Goal: Task Accomplishment & Management: Manage account settings

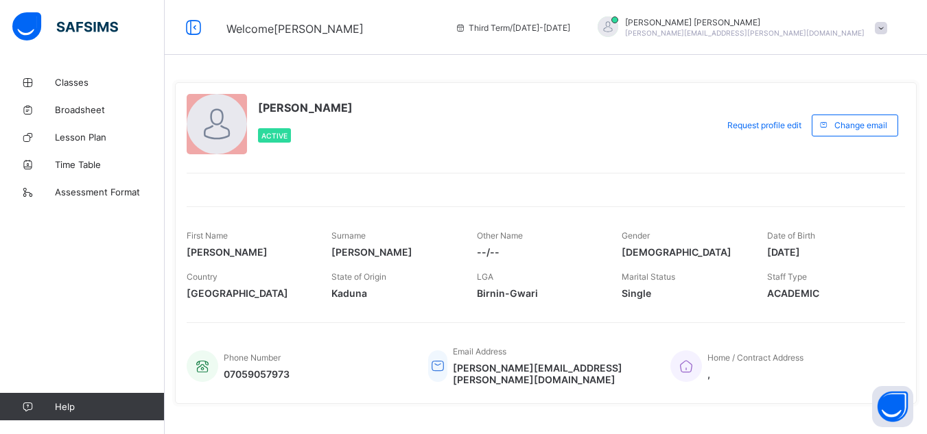
click at [887, 27] on span at bounding box center [881, 28] width 12 height 12
click at [849, 141] on span "Logout" at bounding box center [842, 136] width 91 height 16
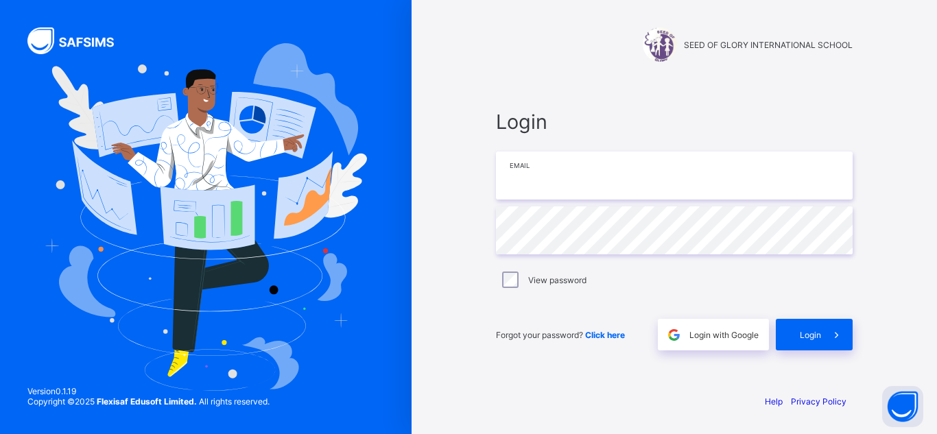
click at [521, 179] on input "email" at bounding box center [674, 176] width 357 height 48
click at [649, 173] on input "**********" at bounding box center [674, 176] width 357 height 48
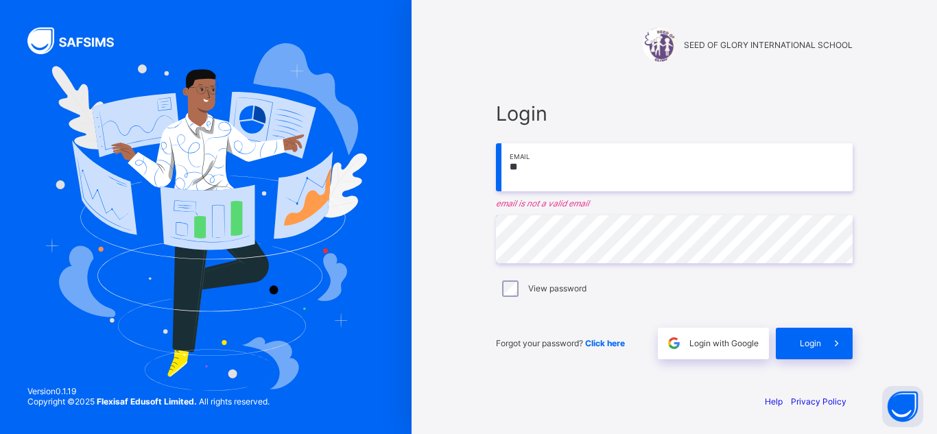
type input "*"
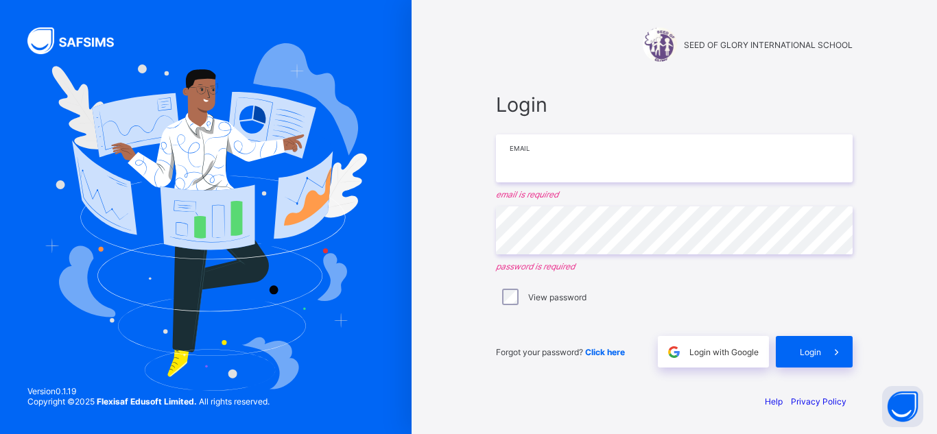
click at [539, 158] on input "email" at bounding box center [674, 158] width 357 height 48
type input "**********"
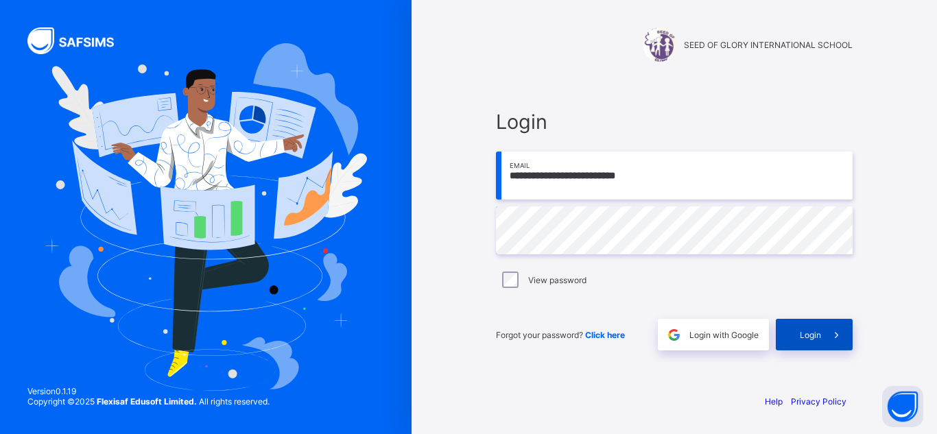
click at [798, 341] on div "Login" at bounding box center [814, 335] width 77 height 32
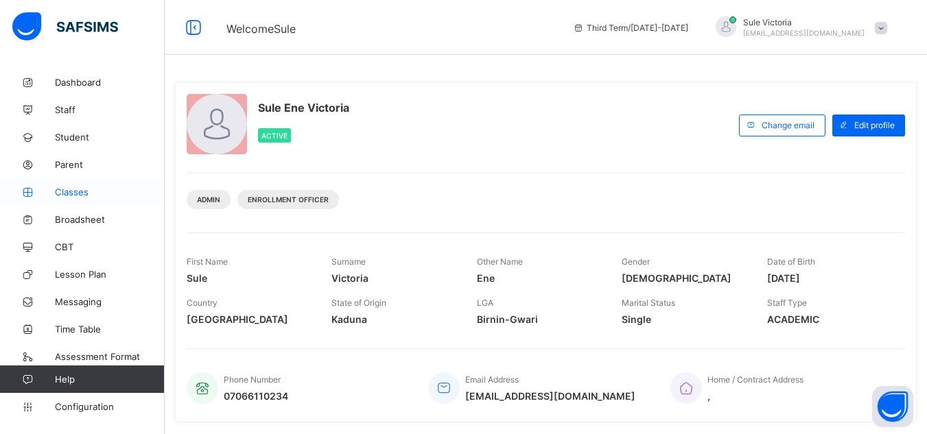
click at [77, 191] on span "Classes" at bounding box center [110, 192] width 110 height 11
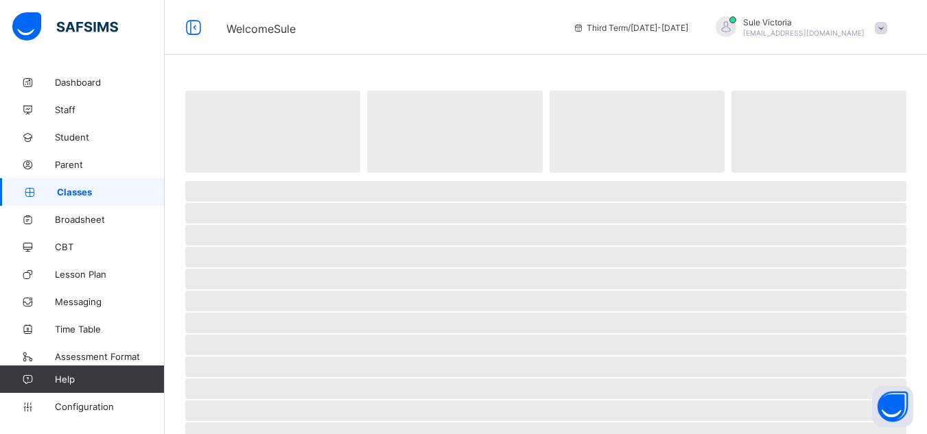
click at [77, 191] on span "Classes" at bounding box center [111, 192] width 108 height 11
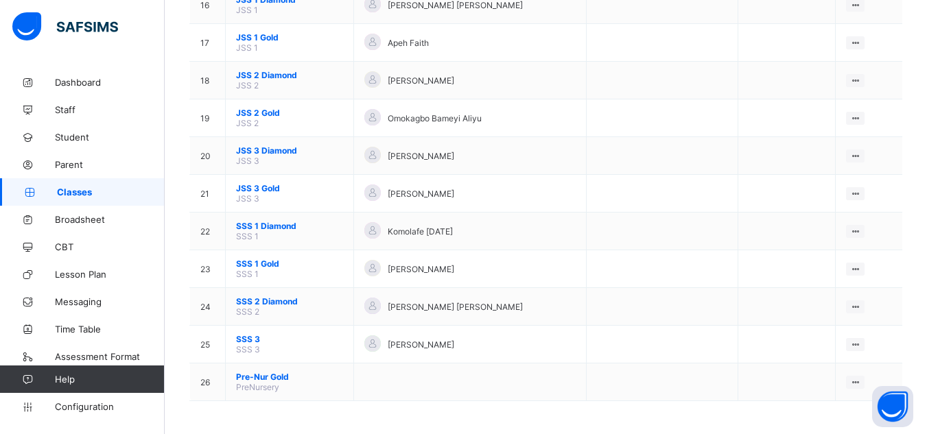
scroll to position [742, 0]
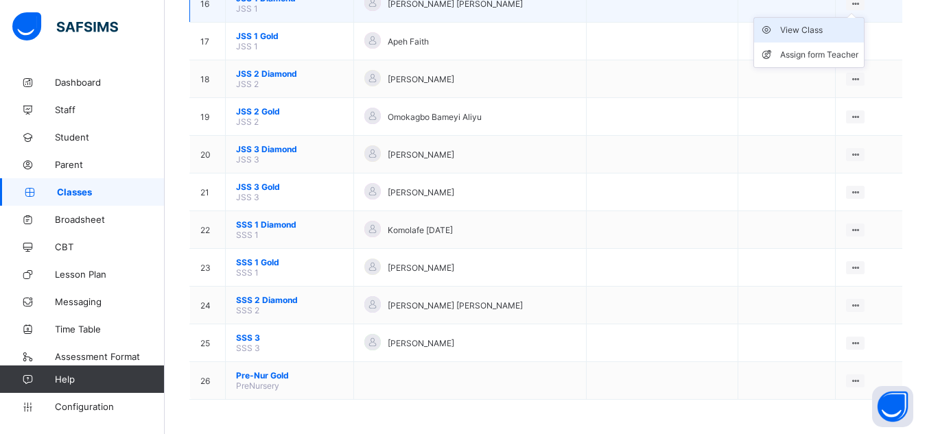
click at [837, 31] on div "View Class" at bounding box center [819, 30] width 78 height 14
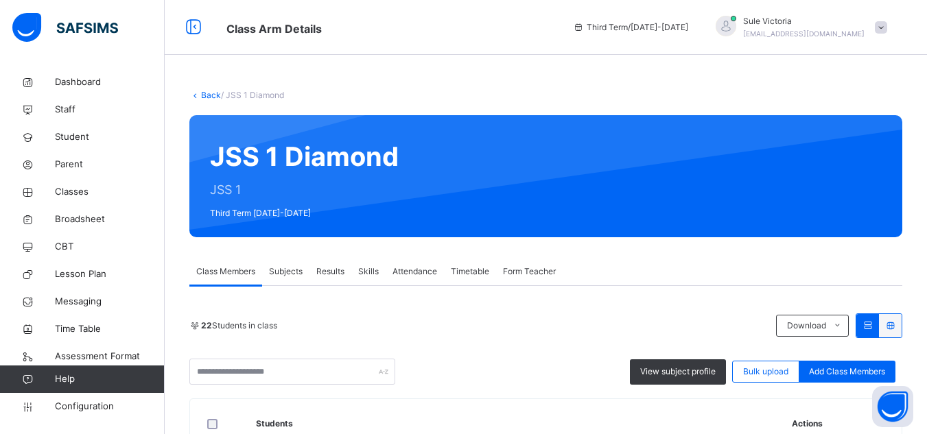
click at [372, 270] on span "Skills" at bounding box center [368, 271] width 21 height 12
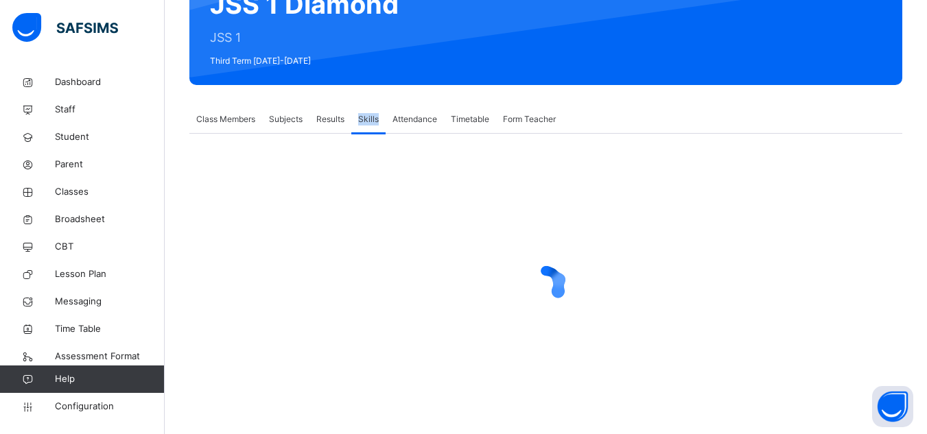
scroll to position [165, 0]
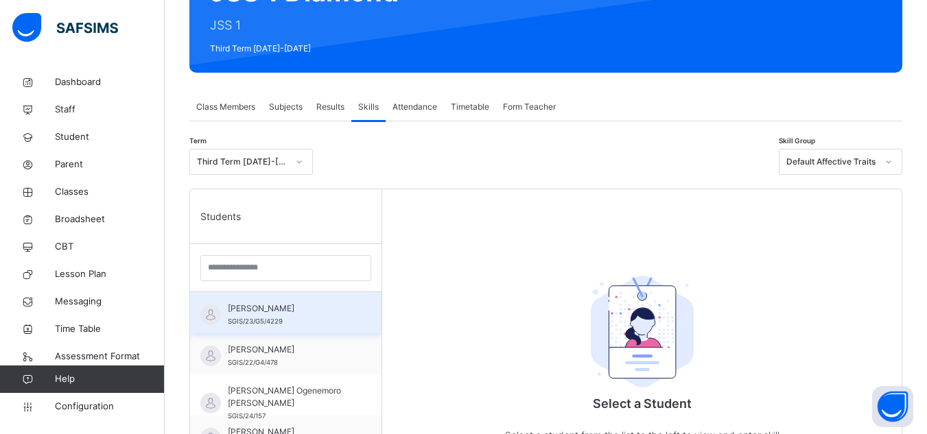
click at [299, 311] on span "[PERSON_NAME]" at bounding box center [289, 309] width 123 height 12
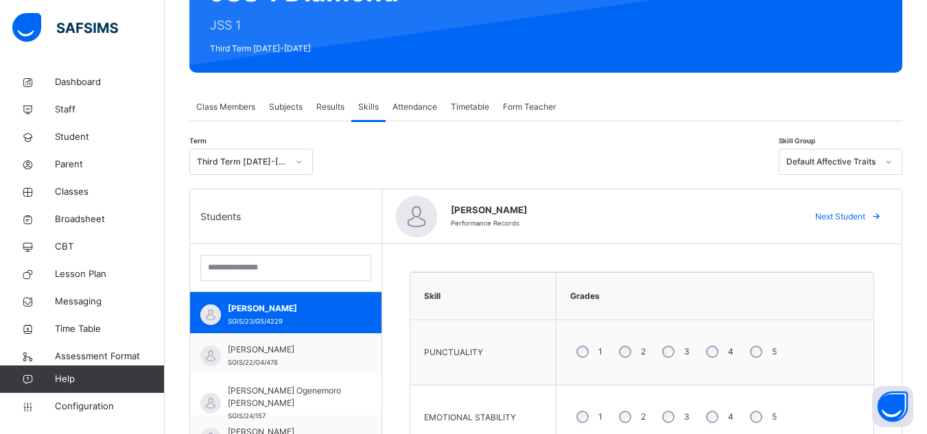
click at [847, 217] on span "Next Student" at bounding box center [840, 217] width 50 height 12
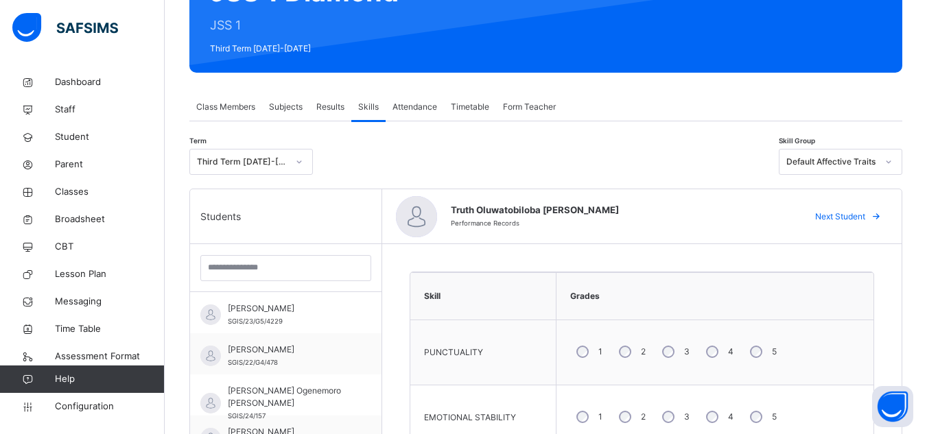
click at [847, 217] on span "Next Student" at bounding box center [840, 217] width 50 height 12
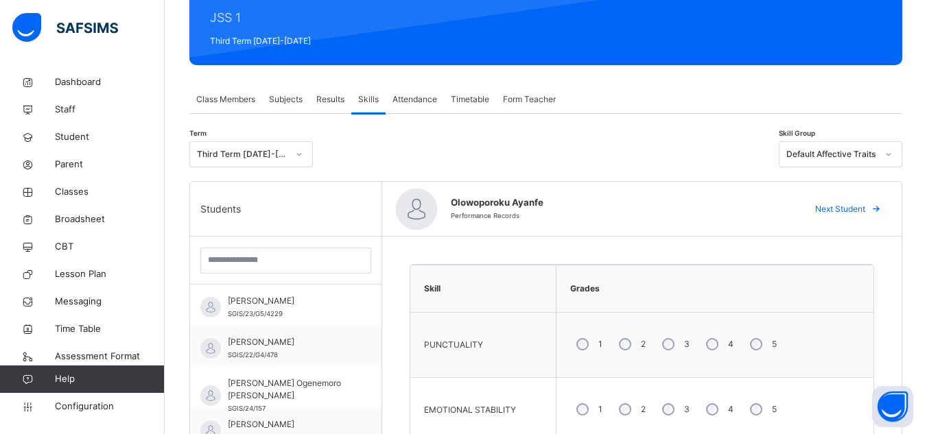
scroll to position [174, 0]
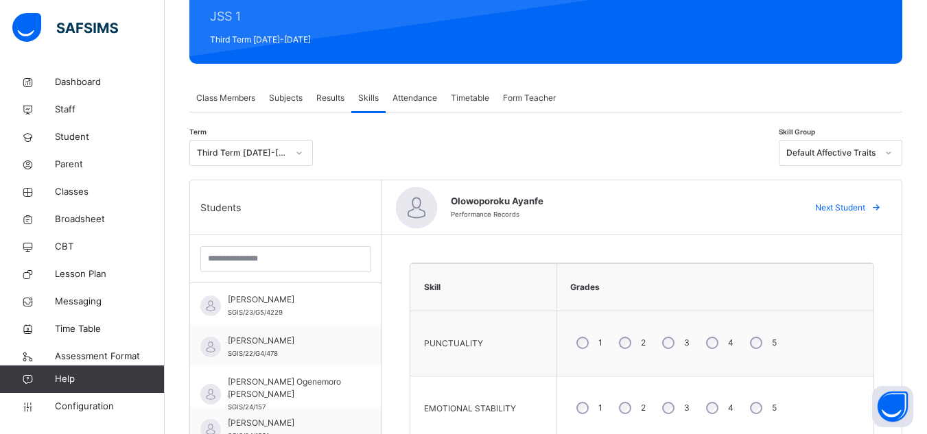
click at [847, 206] on span "Next Student" at bounding box center [840, 208] width 50 height 12
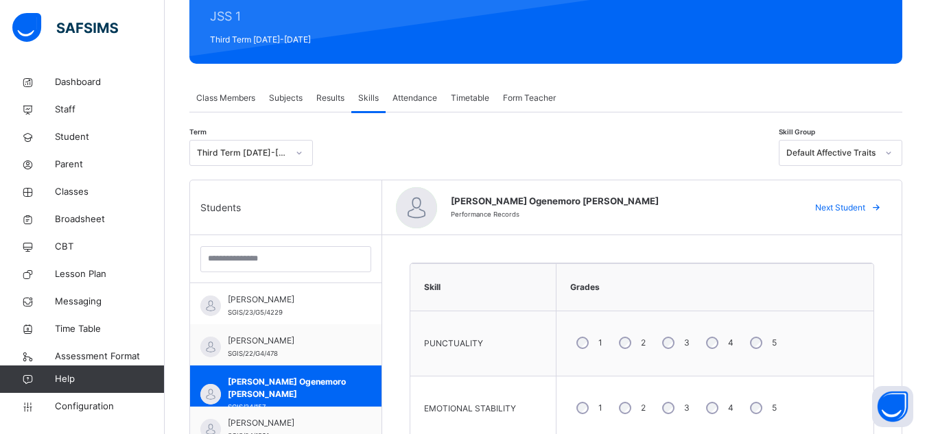
click at [847, 206] on span "Next Student" at bounding box center [840, 208] width 50 height 12
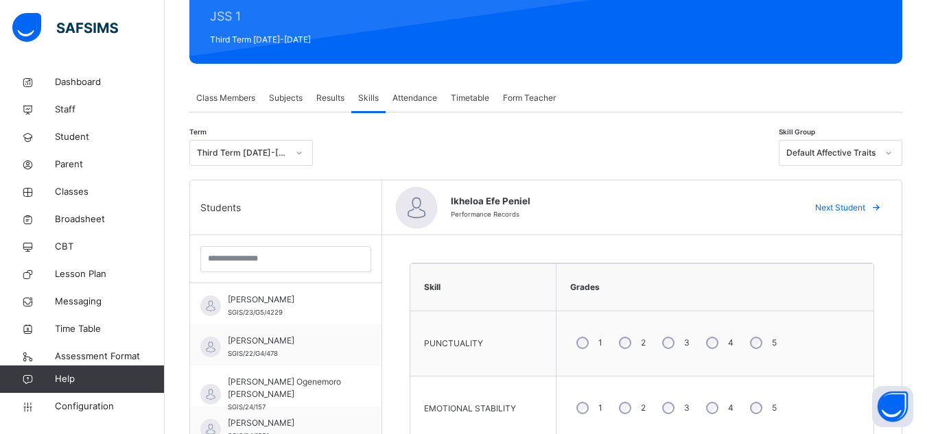
click at [847, 206] on span "Next Student" at bounding box center [840, 208] width 50 height 12
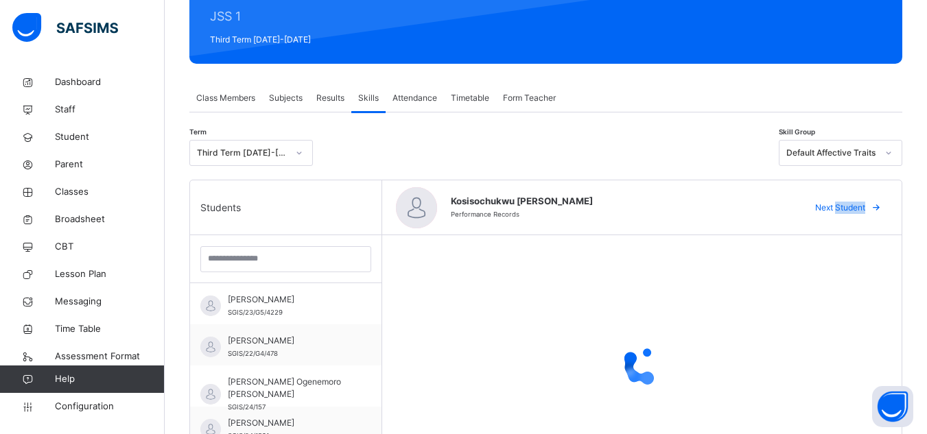
click at [847, 206] on span "Next Student" at bounding box center [840, 208] width 50 height 12
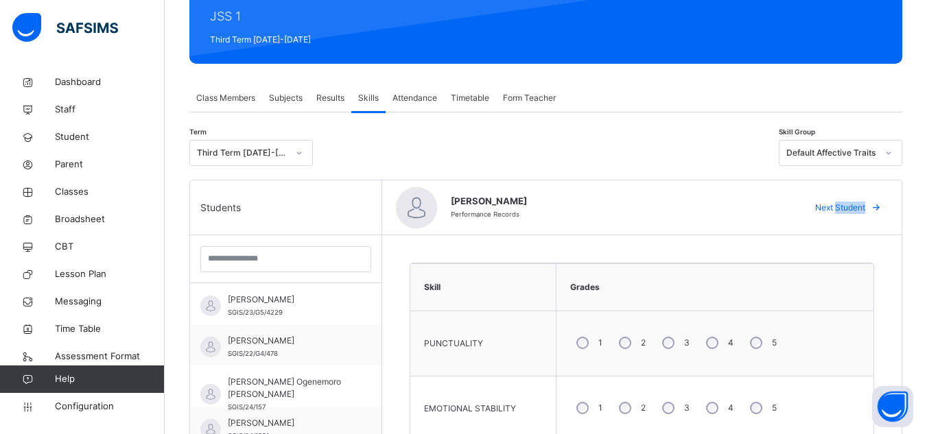
click at [876, 192] on div "Nasamu [PERSON_NAME] Performance Records Next Student" at bounding box center [641, 207] width 519 height 55
click at [876, 193] on div "Nasamu [PERSON_NAME] Performance Records Next Student" at bounding box center [641, 207] width 519 height 55
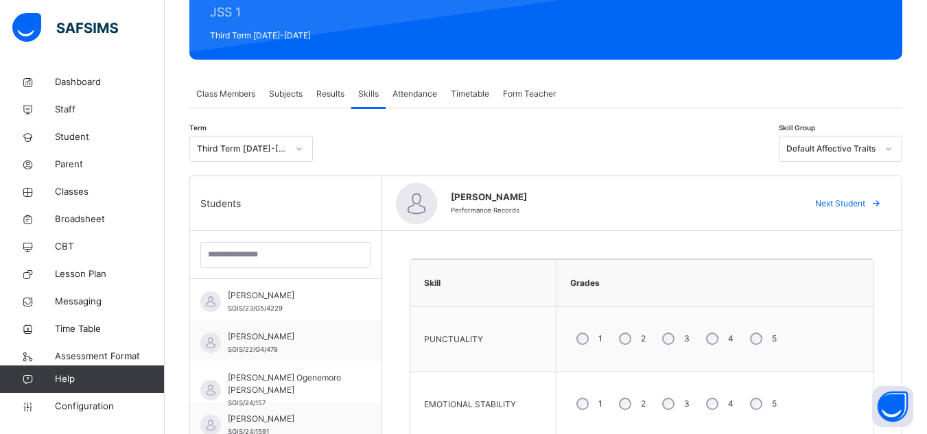
scroll to position [169, 0]
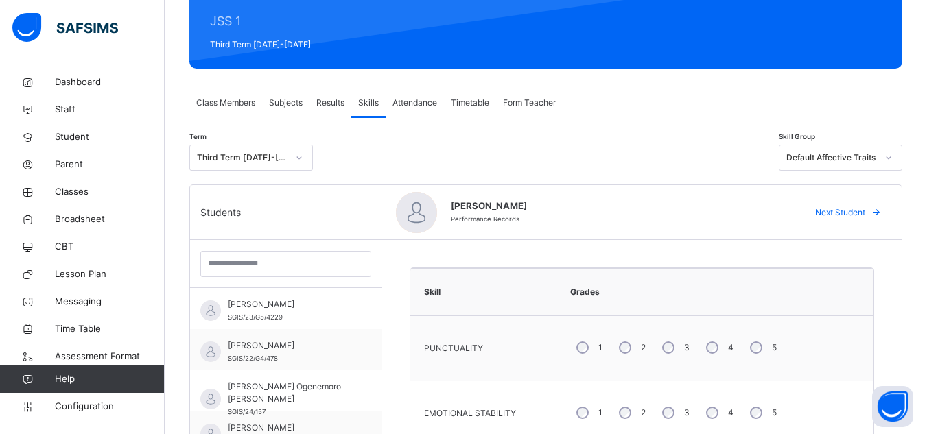
click at [843, 212] on span "Next Student" at bounding box center [840, 212] width 50 height 12
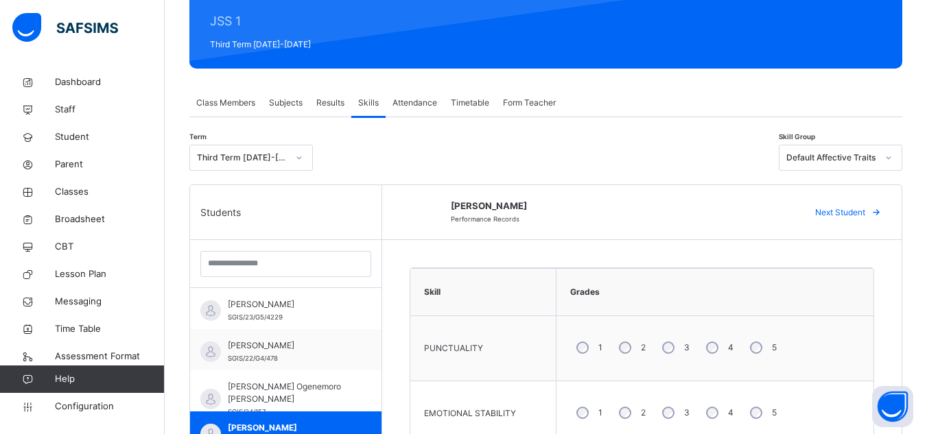
click at [843, 212] on span "Next Student" at bounding box center [840, 212] width 50 height 12
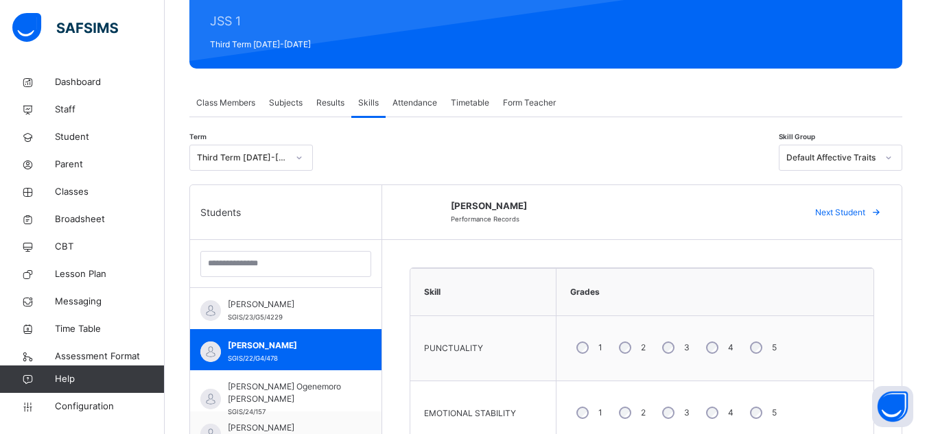
click at [843, 212] on span "Next Student" at bounding box center [840, 212] width 50 height 12
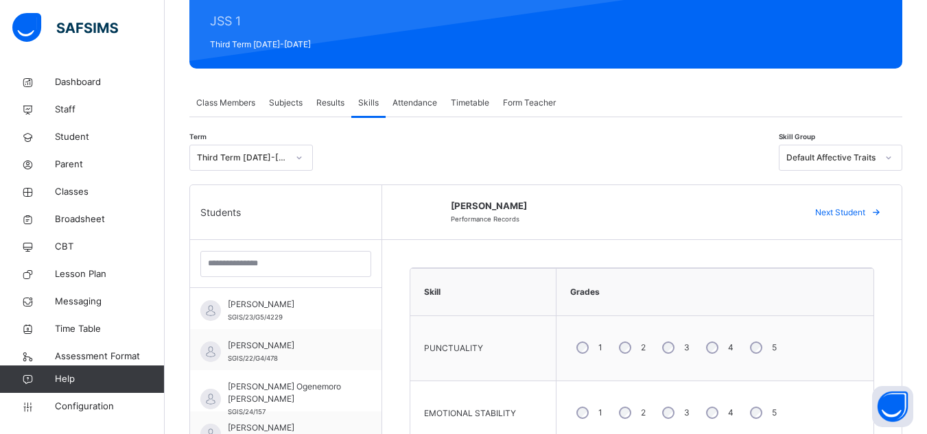
click at [843, 212] on span "Next Student" at bounding box center [840, 212] width 50 height 12
click at [849, 213] on span "Next Student" at bounding box center [840, 212] width 50 height 12
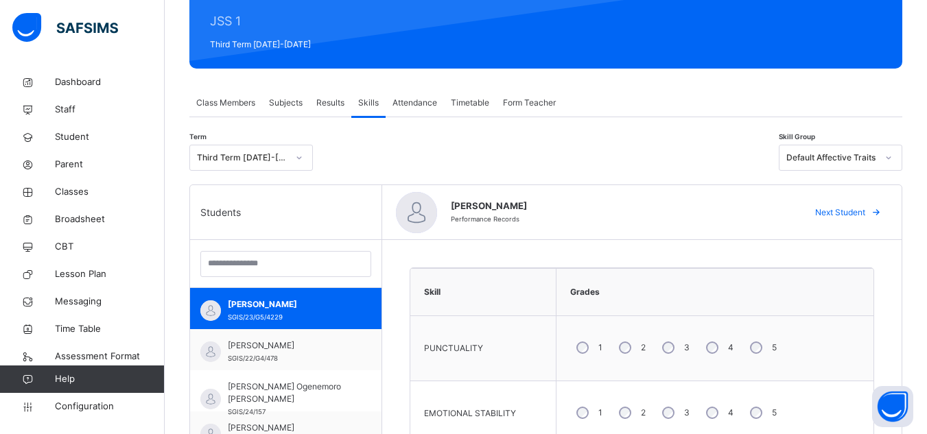
click at [849, 213] on span "Next Student" at bounding box center [840, 212] width 50 height 12
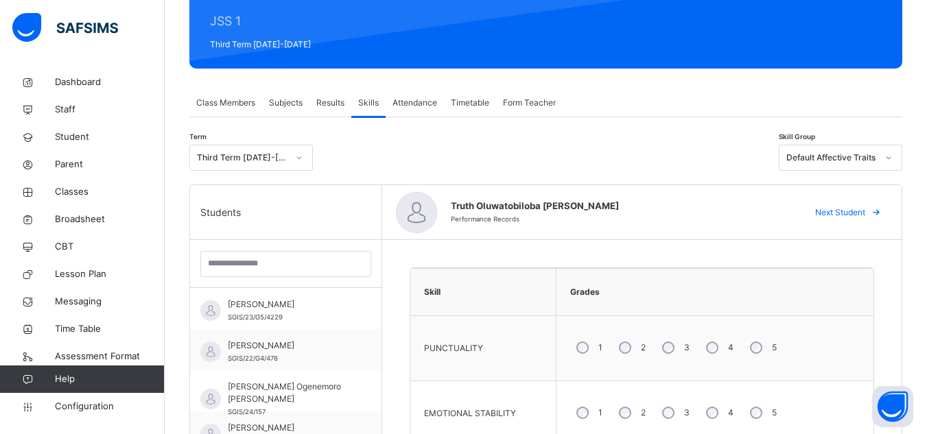
click at [849, 213] on span "Next Student" at bounding box center [840, 212] width 50 height 12
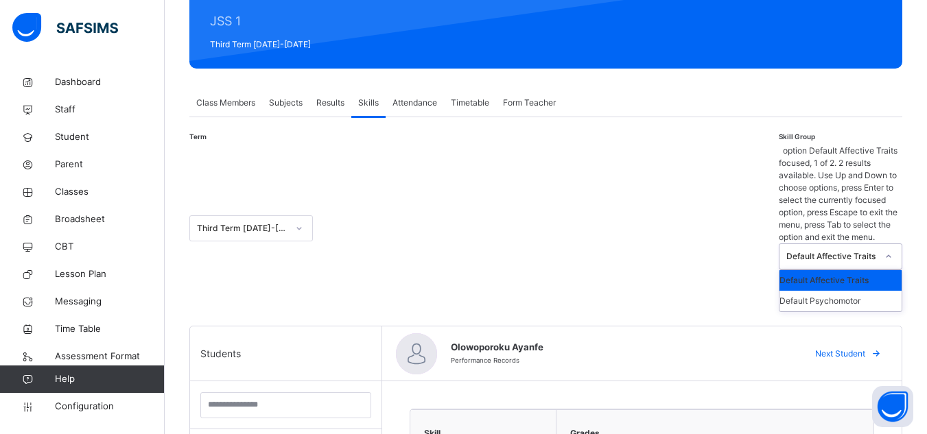
click at [892, 250] on icon at bounding box center [888, 257] width 8 height 14
click at [852, 291] on div "Default Psychomotor" at bounding box center [840, 301] width 122 height 21
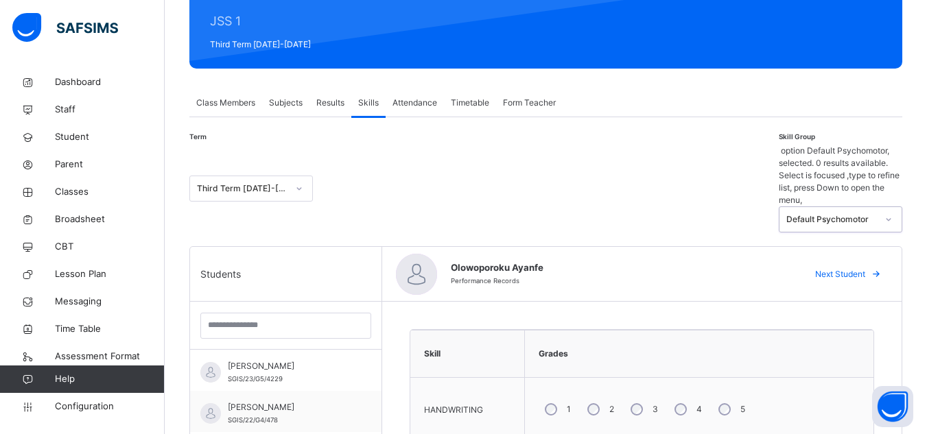
click at [848, 263] on div "Next Student" at bounding box center [846, 274] width 84 height 22
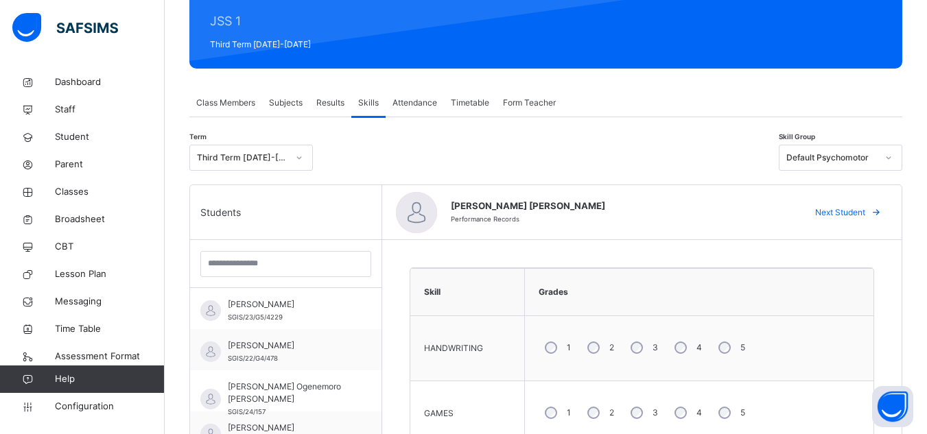
click at [849, 213] on span "Next Student" at bounding box center [840, 212] width 50 height 12
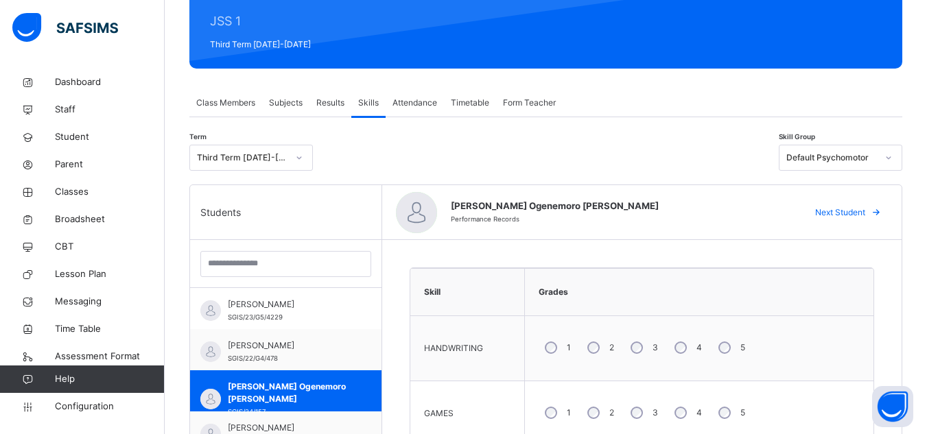
click at [849, 213] on span "Next Student" at bounding box center [840, 212] width 50 height 12
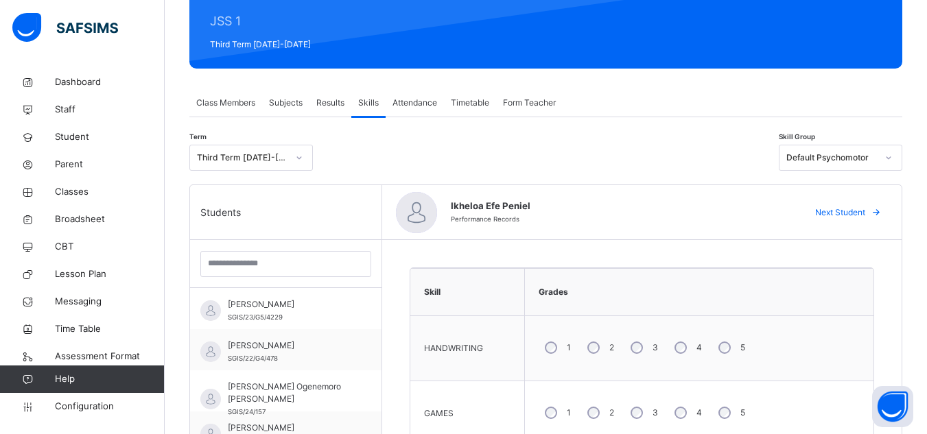
click at [849, 213] on span "Next Student" at bounding box center [840, 212] width 50 height 12
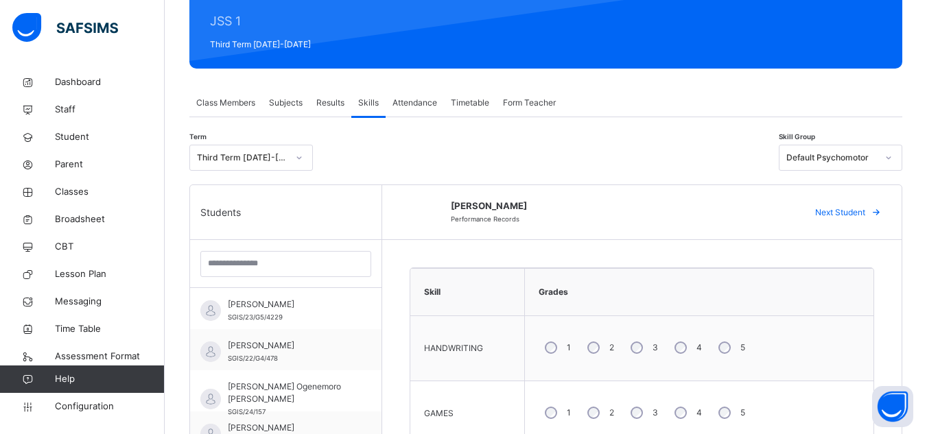
click at [849, 213] on span "Next Student" at bounding box center [840, 212] width 50 height 12
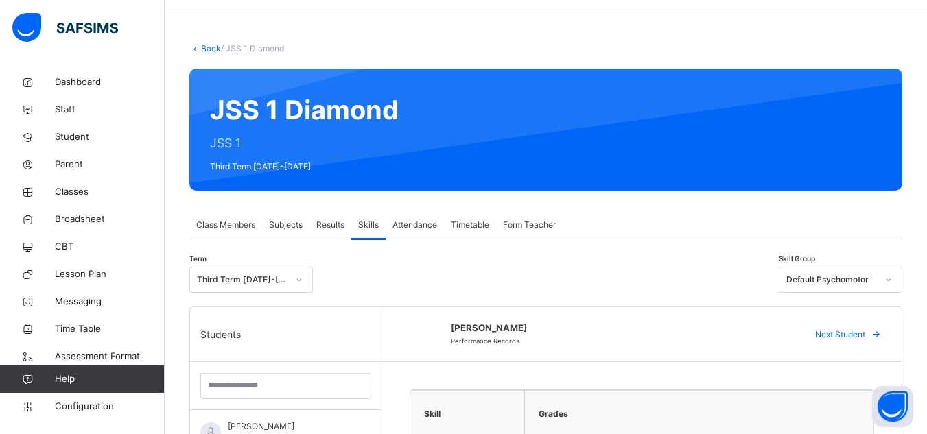
scroll to position [10, 0]
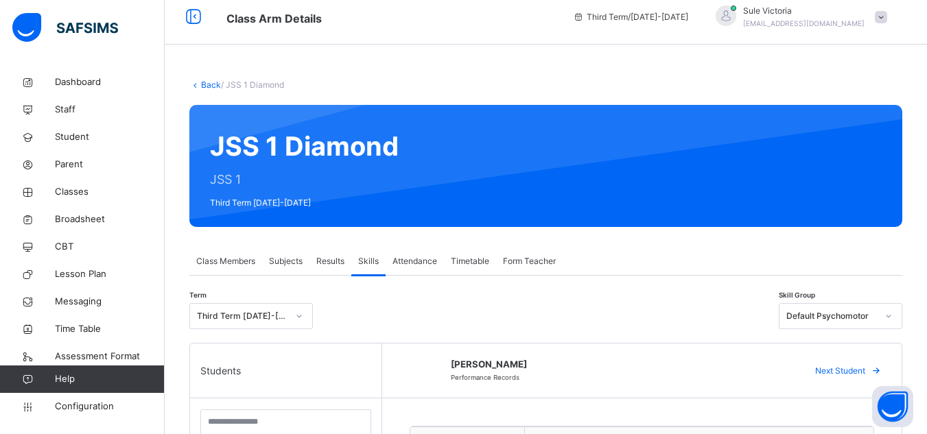
click at [530, 260] on span "Form Teacher" at bounding box center [529, 261] width 53 height 12
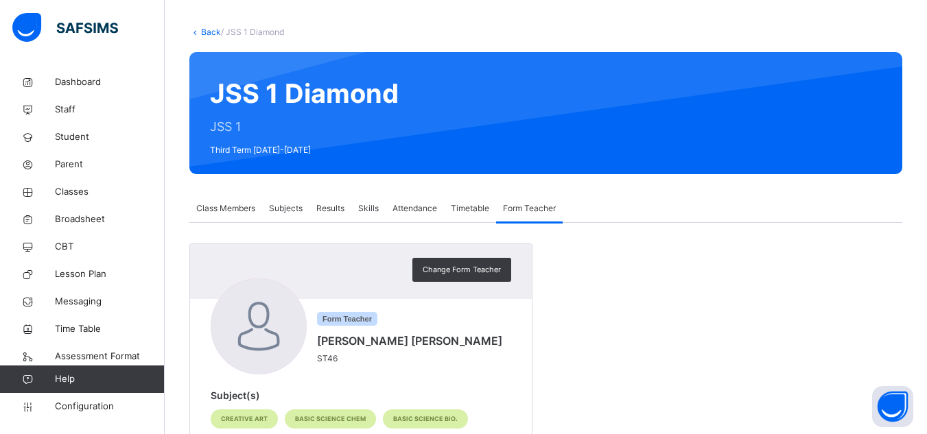
scroll to position [0, 0]
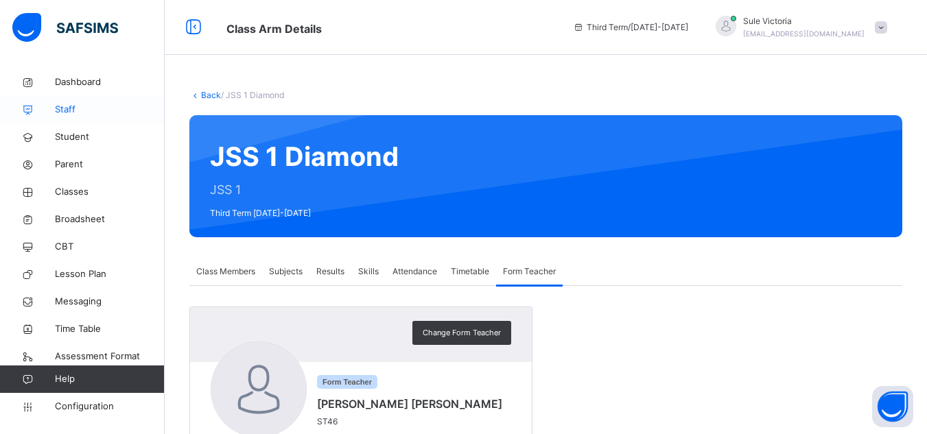
click at [64, 106] on span "Staff" at bounding box center [110, 110] width 110 height 14
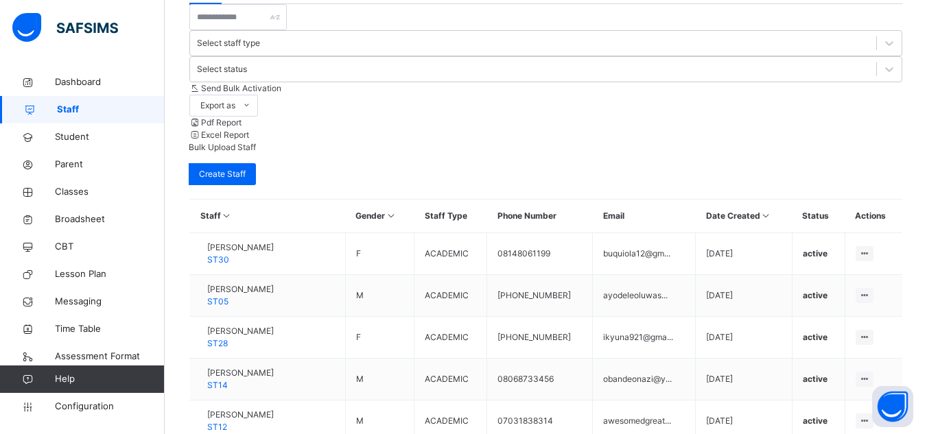
scroll to position [492, 0]
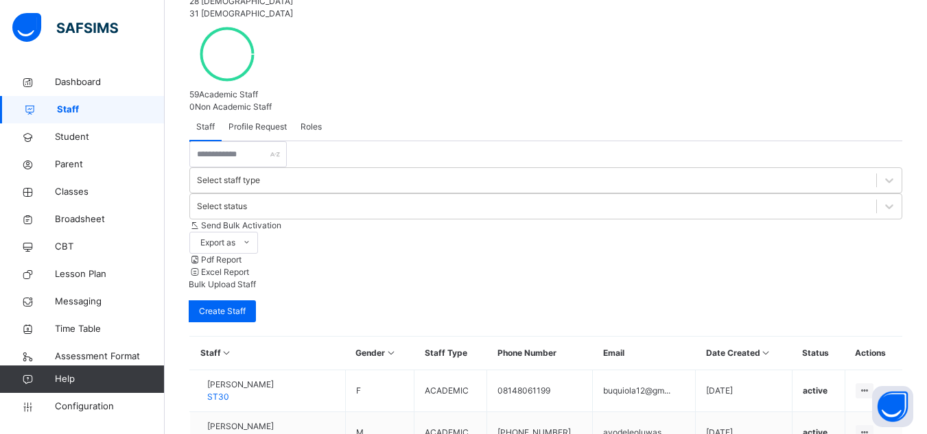
scroll to position [286, 0]
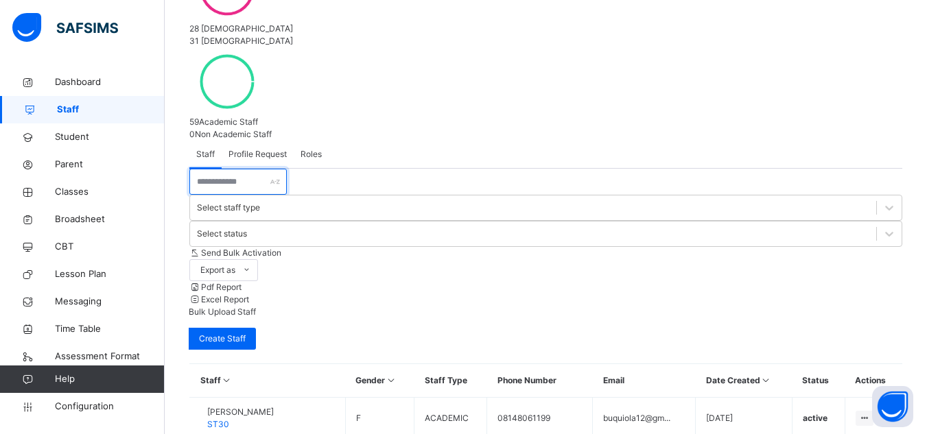
click at [228, 169] on input "text" at bounding box center [237, 182] width 97 height 26
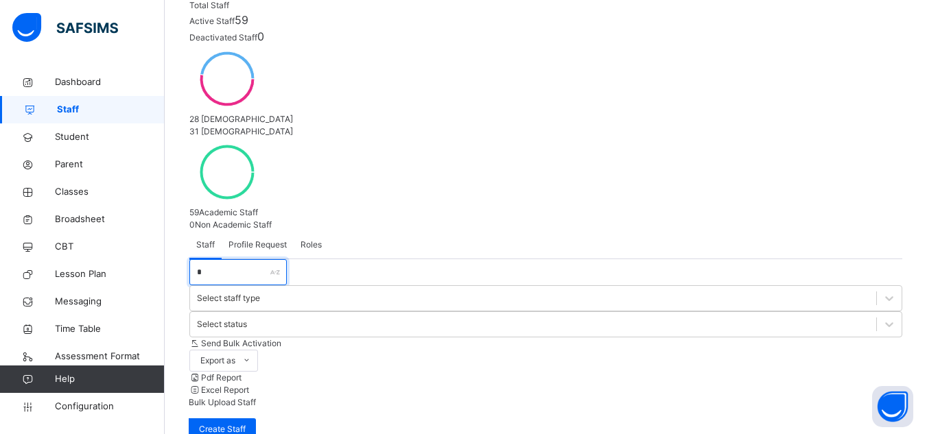
scroll to position [283, 0]
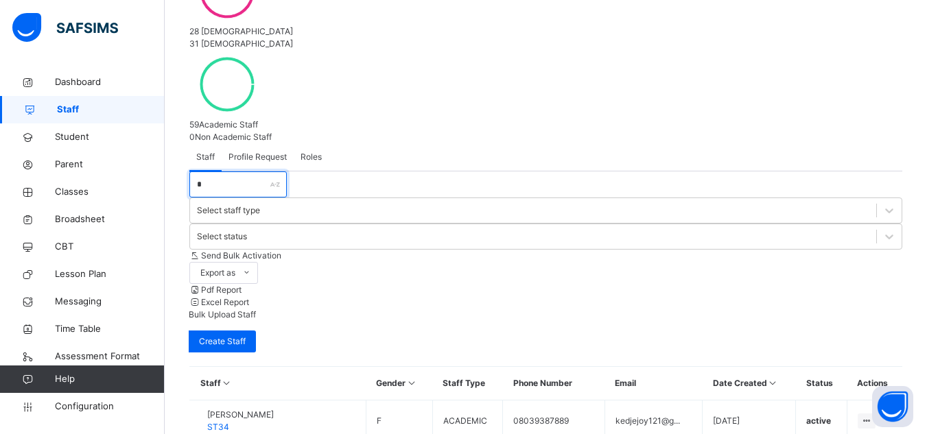
type input "*"
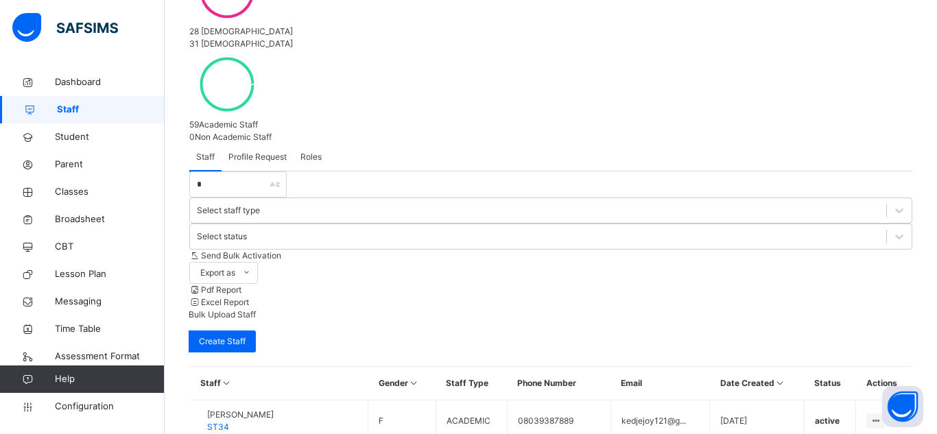
type input "**********"
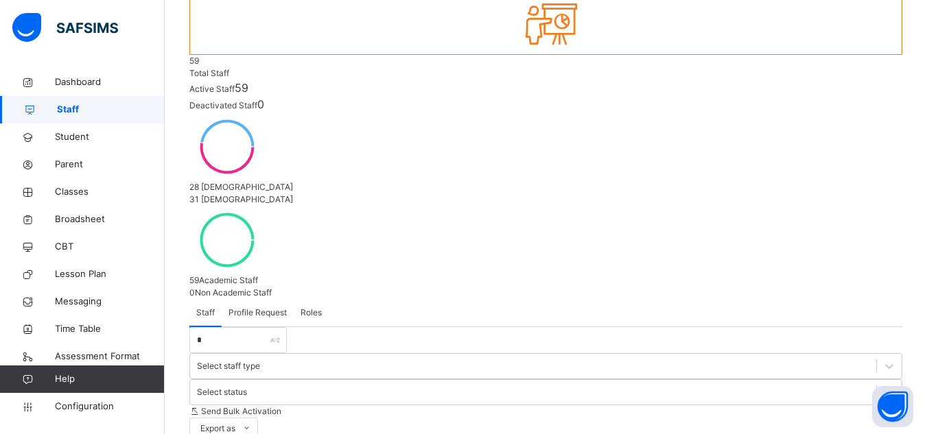
scroll to position [18, 0]
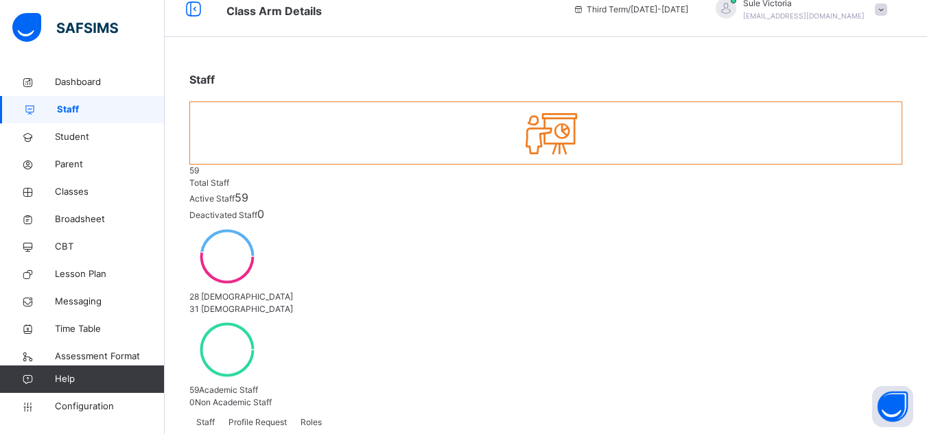
click at [887, 9] on span at bounding box center [881, 9] width 12 height 12
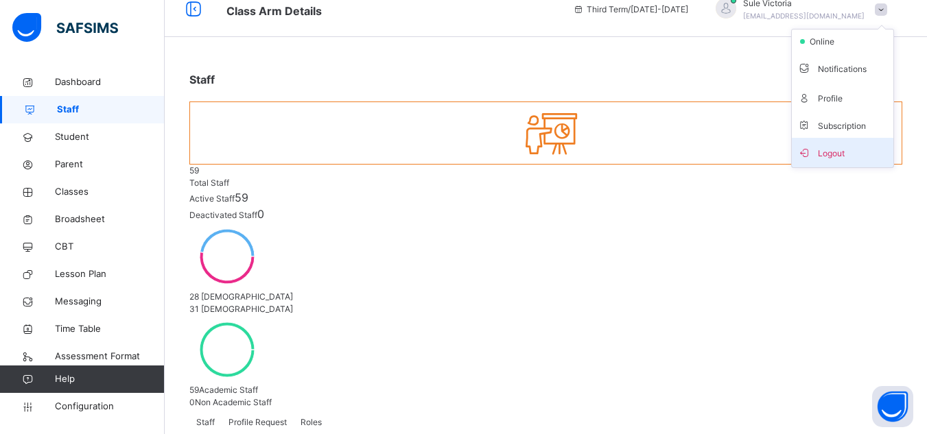
click at [841, 156] on span "Logout" at bounding box center [842, 152] width 91 height 19
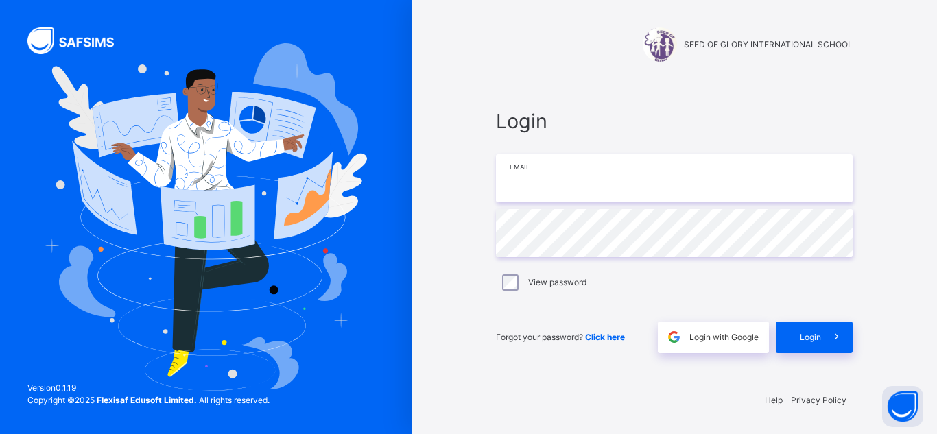
click at [543, 184] on input "email" at bounding box center [674, 178] width 357 height 48
type input "**********"
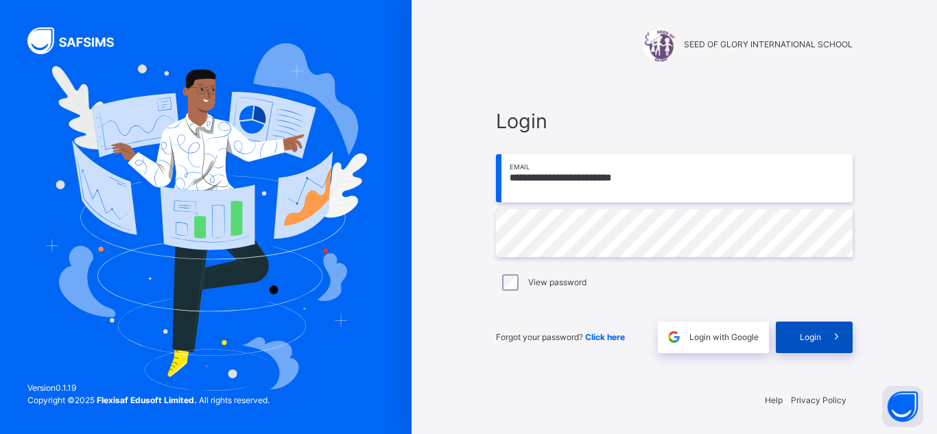
click at [812, 336] on span "Login" at bounding box center [810, 337] width 21 height 12
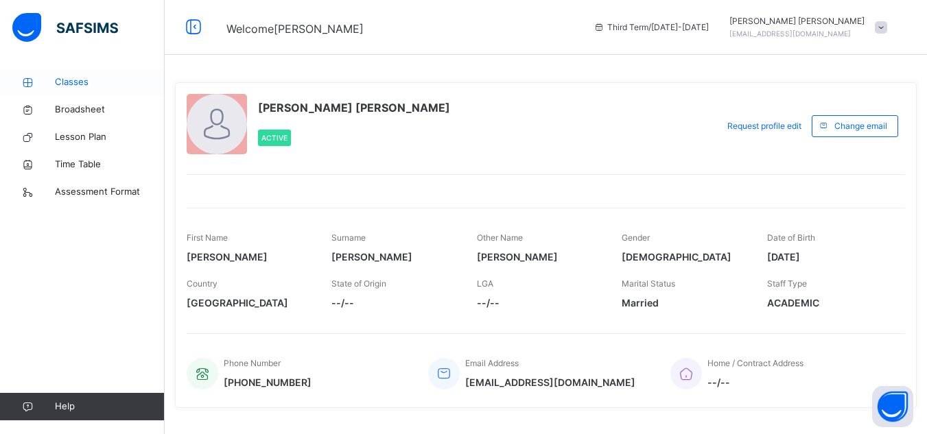
click at [64, 83] on span "Classes" at bounding box center [110, 82] width 110 height 14
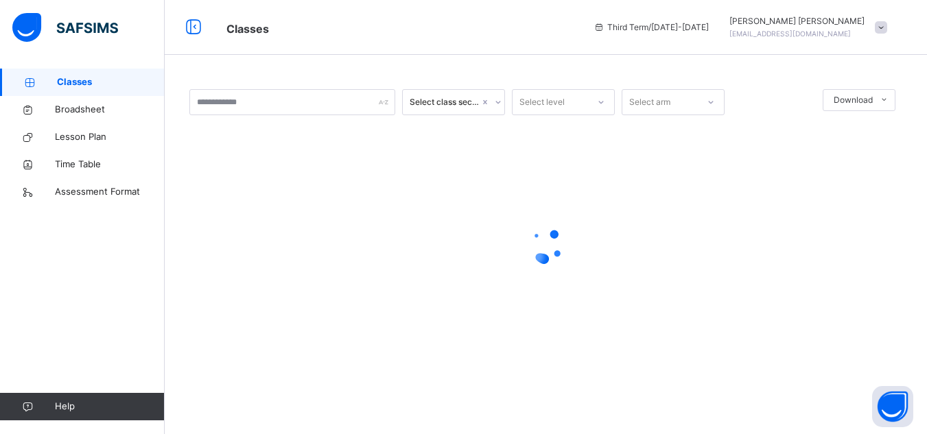
click at [64, 83] on span "Classes" at bounding box center [111, 82] width 108 height 14
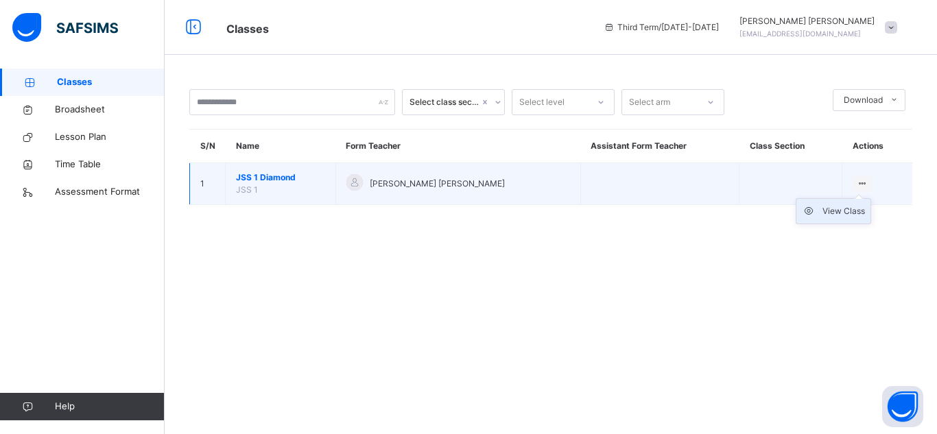
click at [833, 213] on div "View Class" at bounding box center [843, 211] width 43 height 14
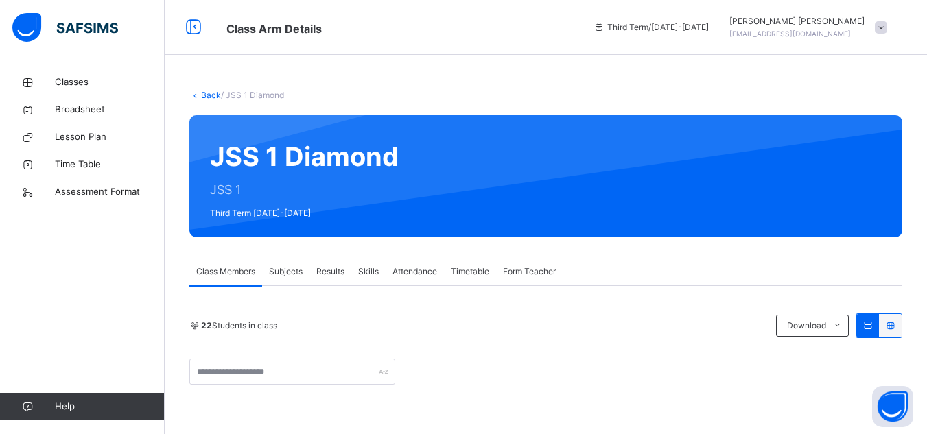
click at [373, 272] on span "Skills" at bounding box center [368, 271] width 21 height 12
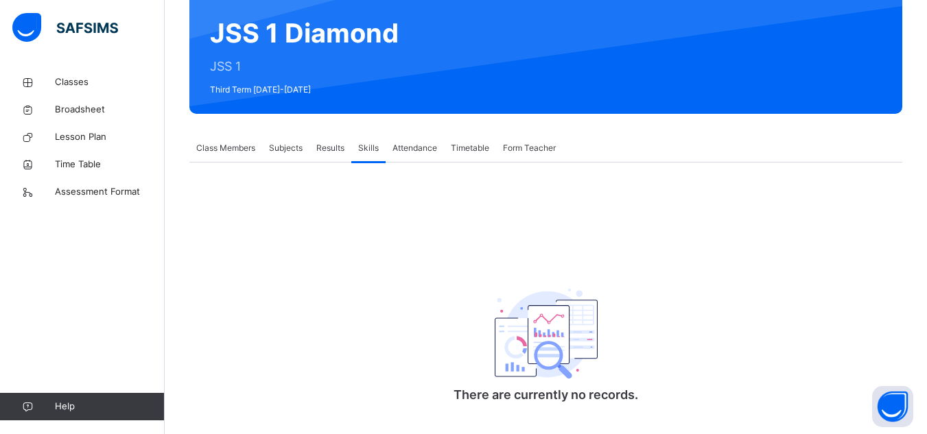
scroll to position [137, 0]
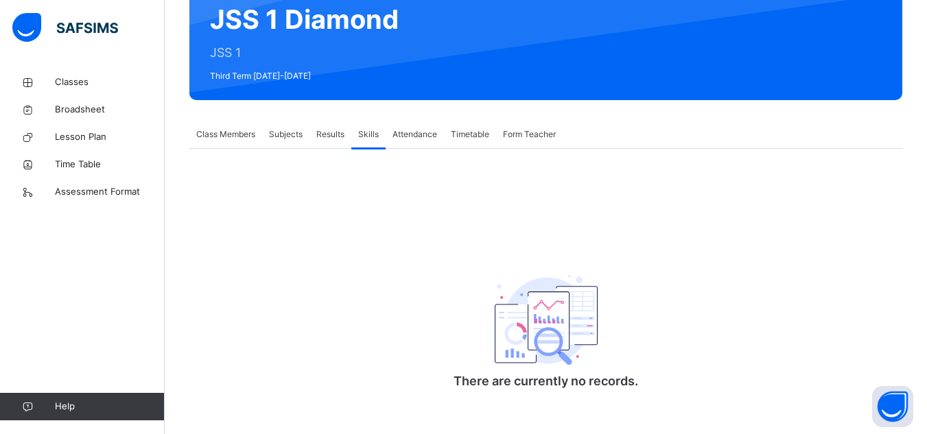
click at [330, 131] on span "Results" at bounding box center [330, 134] width 28 height 12
click at [368, 134] on span "Skills" at bounding box center [368, 134] width 21 height 12
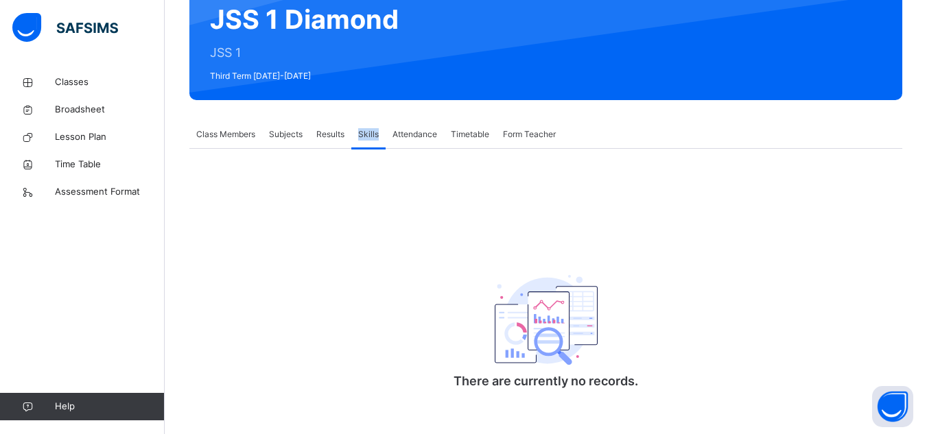
click at [368, 134] on span "Skills" at bounding box center [368, 134] width 21 height 12
click at [327, 138] on span "Results" at bounding box center [330, 134] width 28 height 12
click at [289, 134] on span "Subjects" at bounding box center [286, 134] width 34 height 12
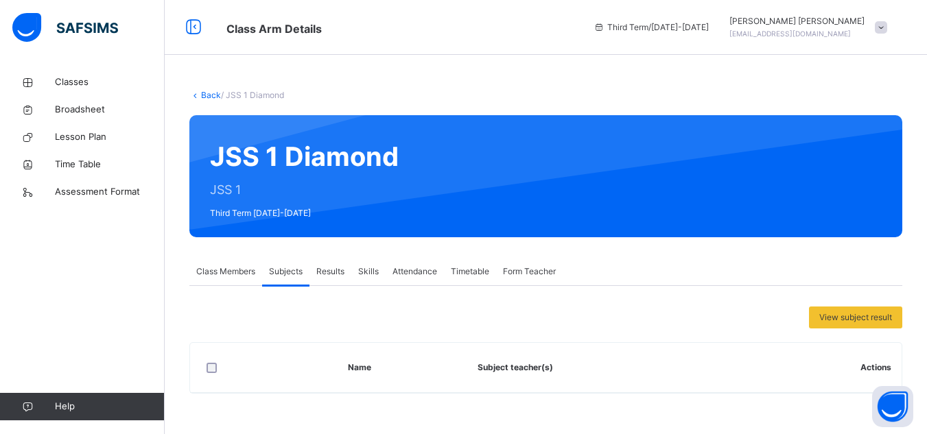
scroll to position [0, 0]
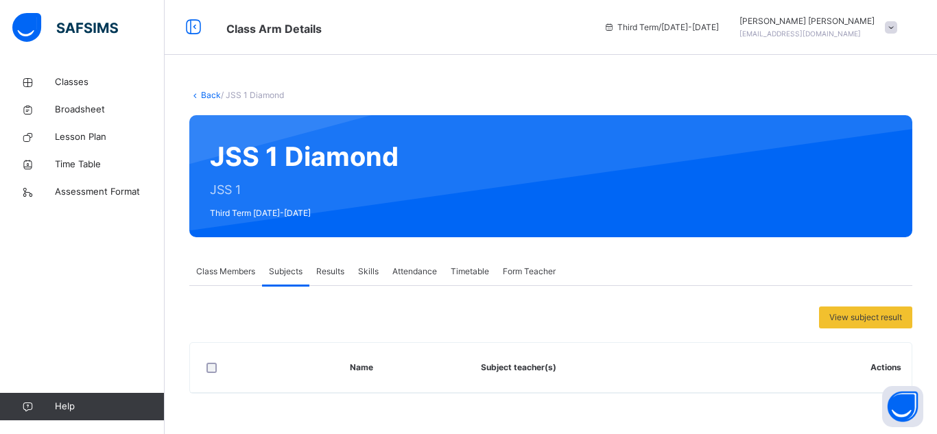
click at [371, 272] on span "Skills" at bounding box center [368, 271] width 21 height 12
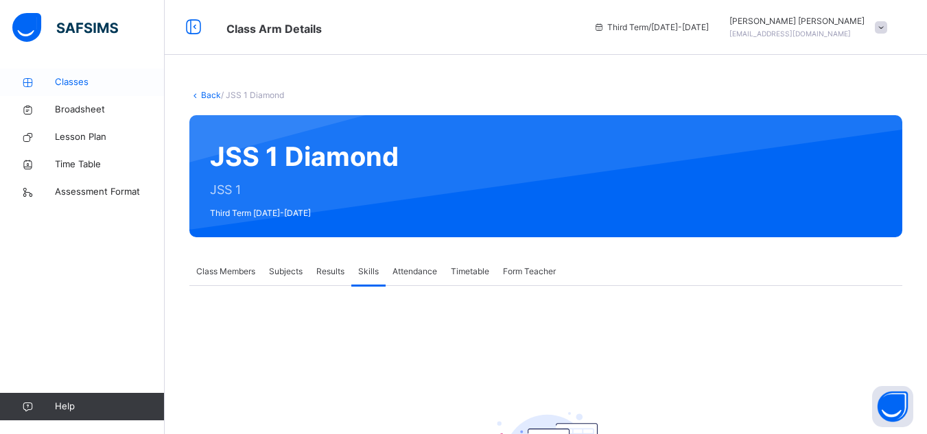
click at [68, 81] on span "Classes" at bounding box center [110, 82] width 110 height 14
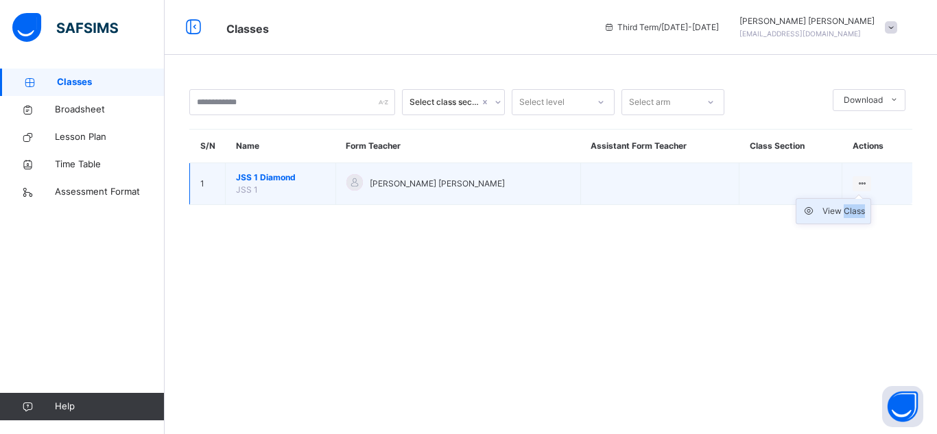
drag, startPoint x: 851, startPoint y: 187, endPoint x: 836, endPoint y: 217, distance: 34.4
click at [836, 217] on ul "View Class" at bounding box center [833, 211] width 75 height 26
click at [822, 213] on div "View Class" at bounding box center [843, 211] width 43 height 14
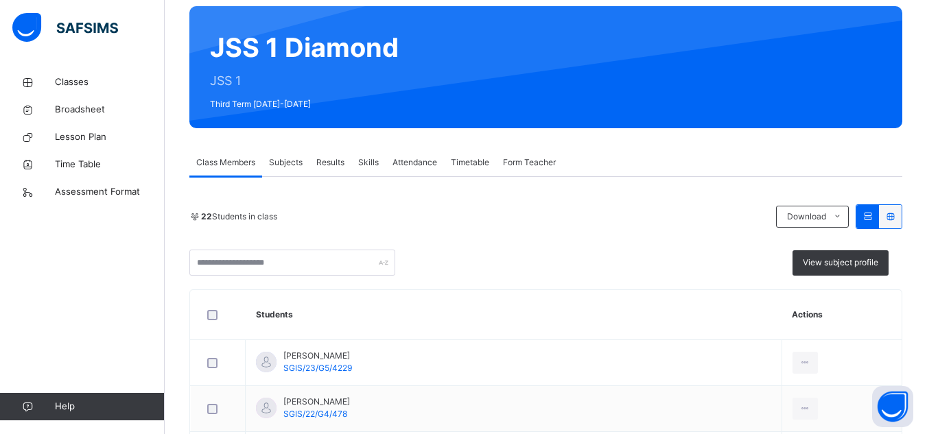
scroll to position [45, 0]
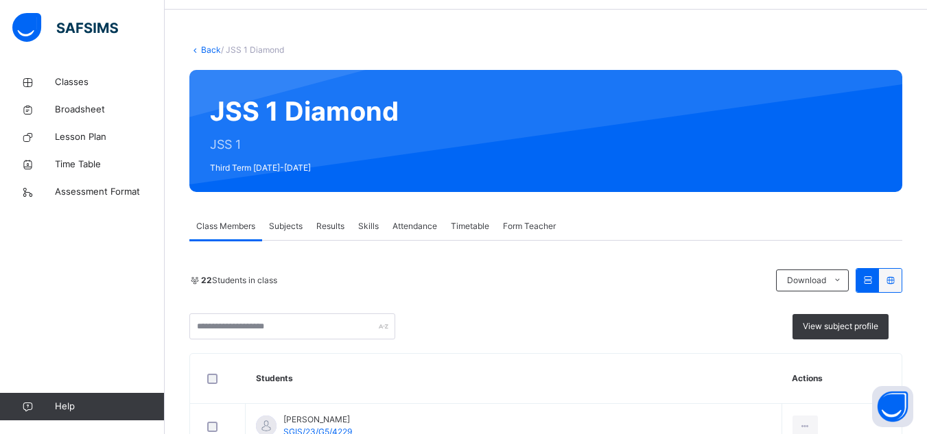
click at [370, 217] on div "Skills" at bounding box center [368, 226] width 34 height 27
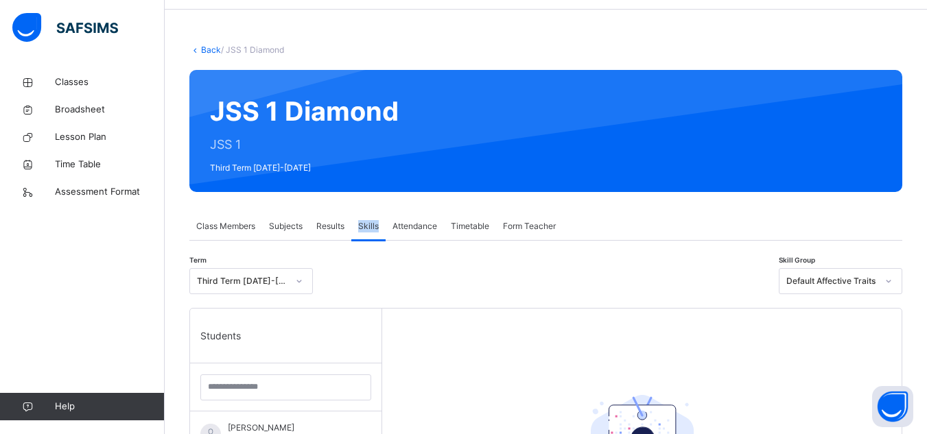
click at [370, 217] on div "Skills" at bounding box center [368, 226] width 34 height 27
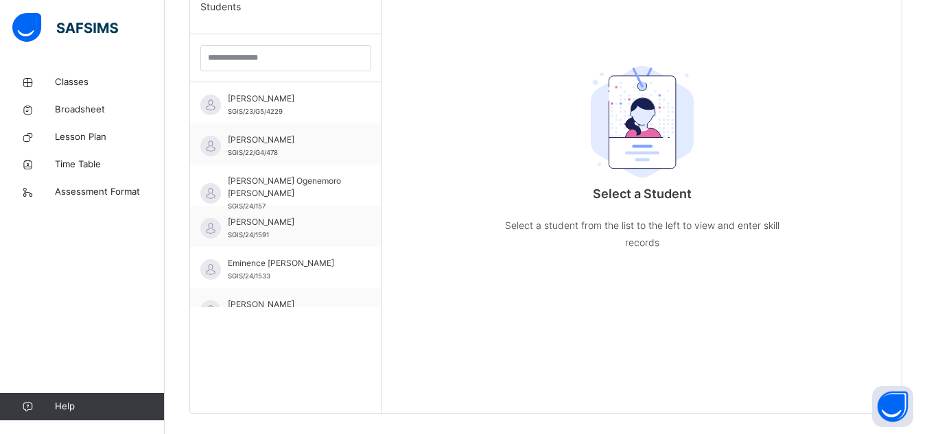
scroll to position [384, 0]
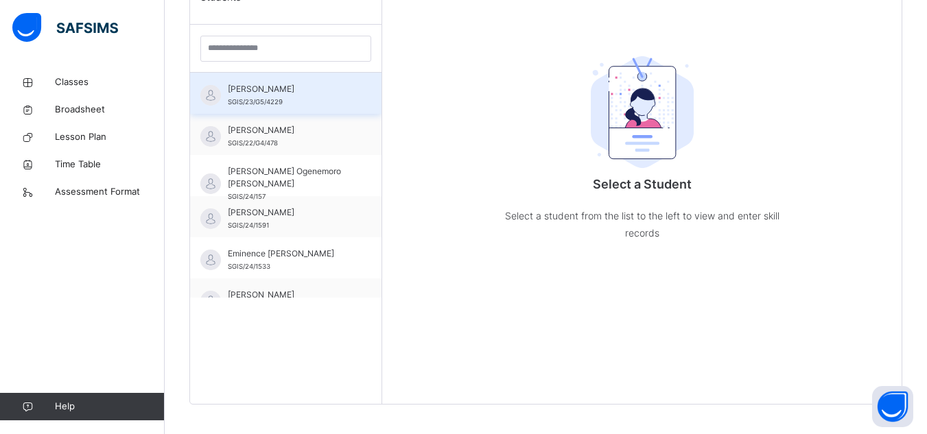
click at [273, 93] on span "[PERSON_NAME]" at bounding box center [289, 89] width 123 height 12
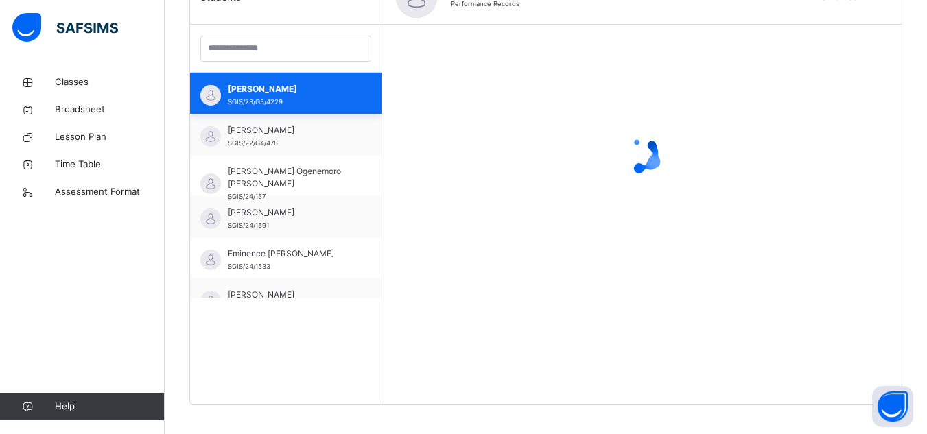
click at [273, 93] on span "[PERSON_NAME]" at bounding box center [289, 89] width 123 height 12
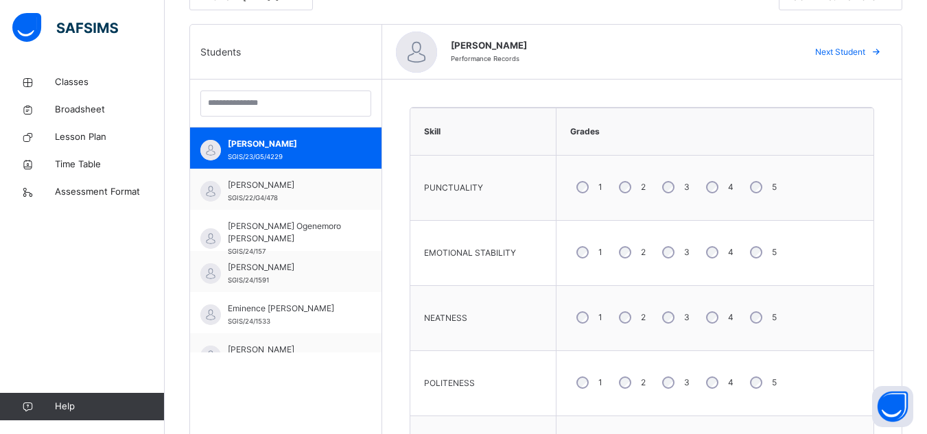
scroll to position [311, 0]
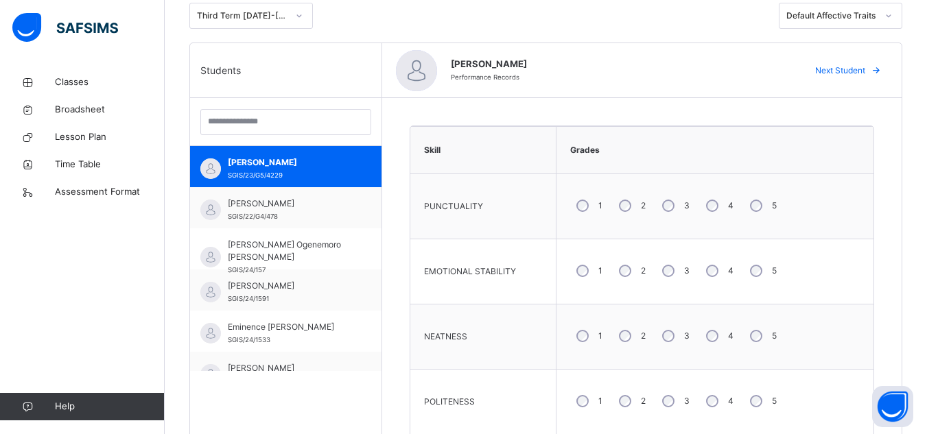
click at [858, 69] on span "Next Student" at bounding box center [840, 70] width 50 height 12
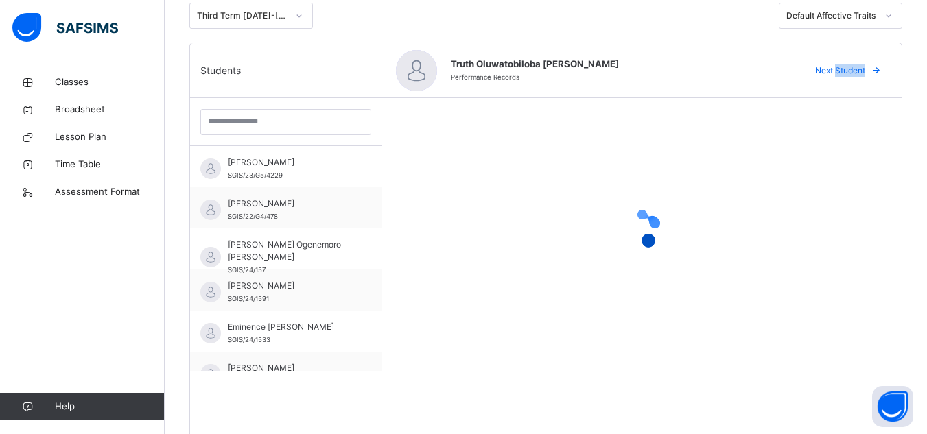
click at [858, 69] on span "Next Student" at bounding box center [840, 70] width 50 height 12
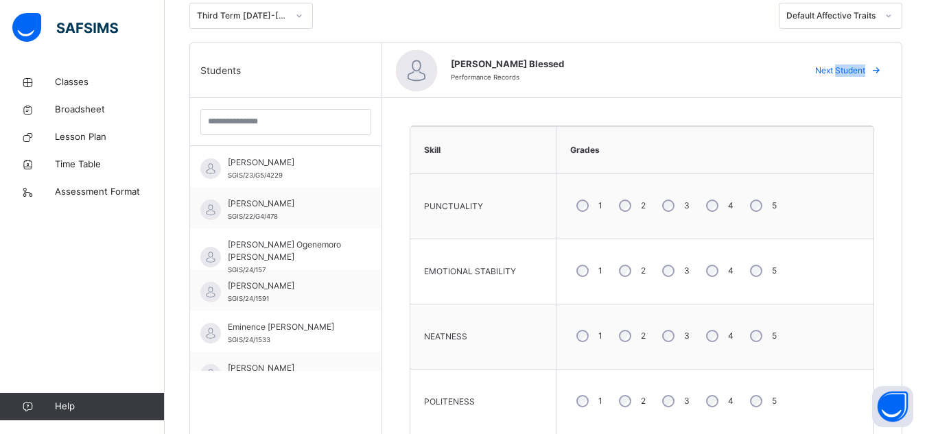
click at [858, 69] on span "Next Student" at bounding box center [840, 70] width 50 height 12
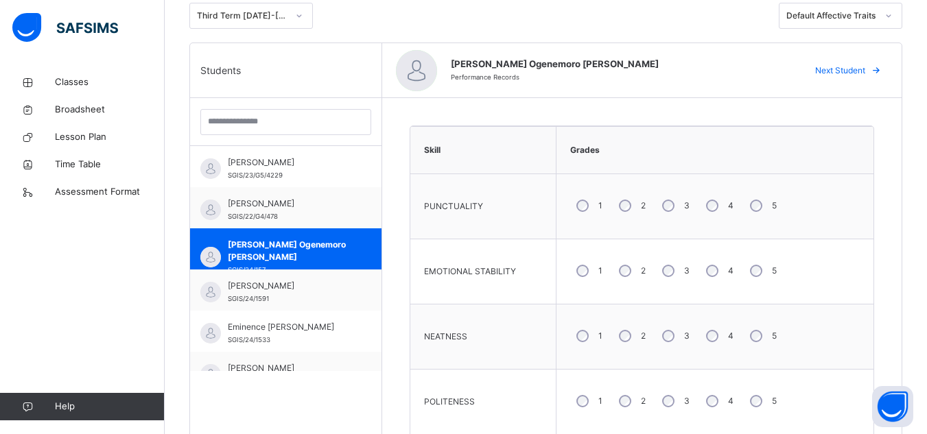
click at [858, 69] on span "Next Student" at bounding box center [840, 70] width 50 height 12
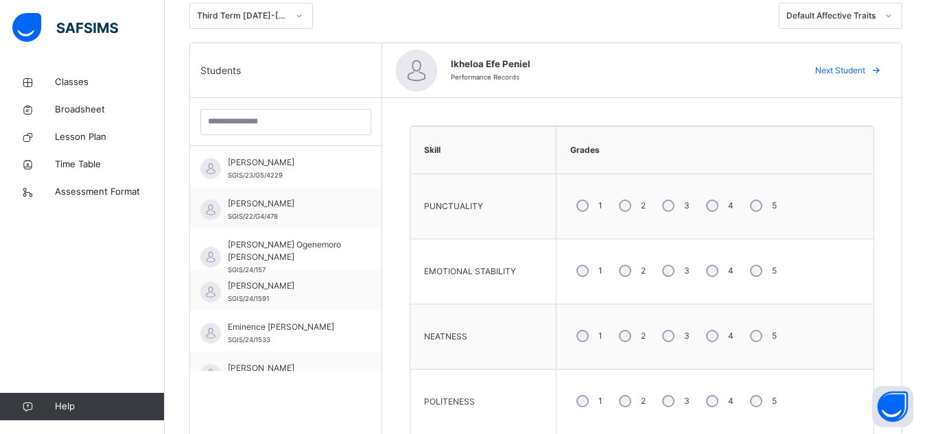
click at [858, 69] on span "Next Student" at bounding box center [840, 70] width 50 height 12
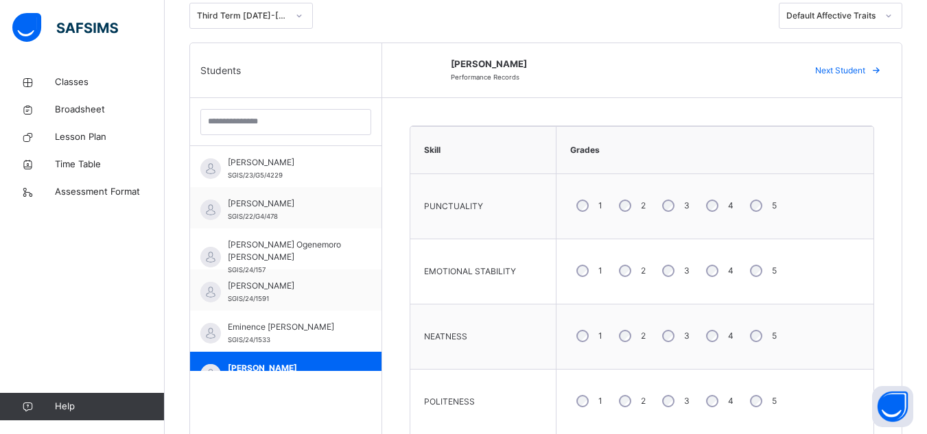
click at [858, 69] on span "Next Student" at bounding box center [840, 70] width 50 height 12
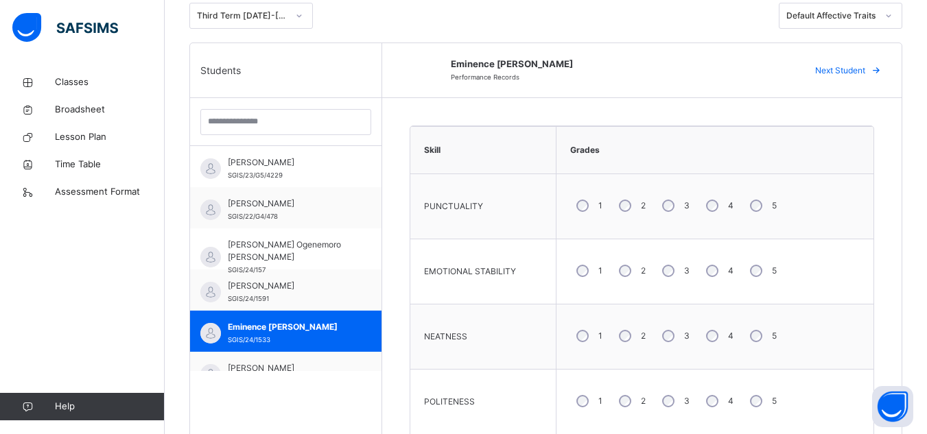
click at [858, 69] on span "Next Student" at bounding box center [840, 70] width 50 height 12
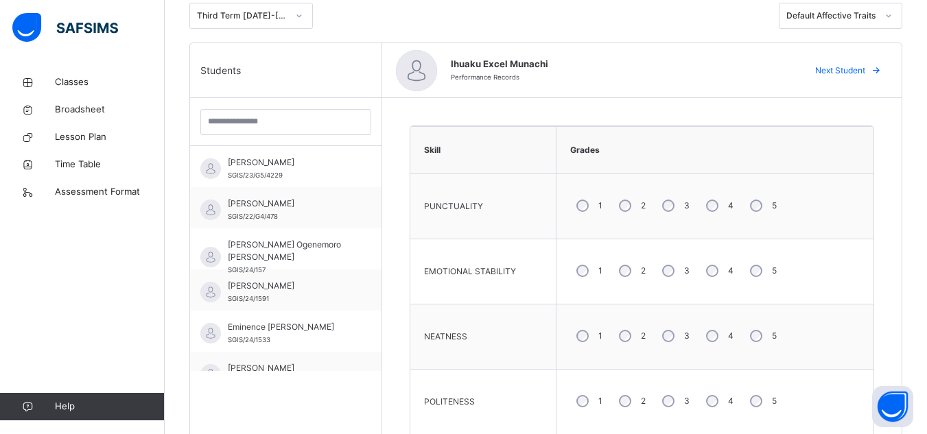
click at [858, 69] on span "Next Student" at bounding box center [840, 70] width 50 height 12
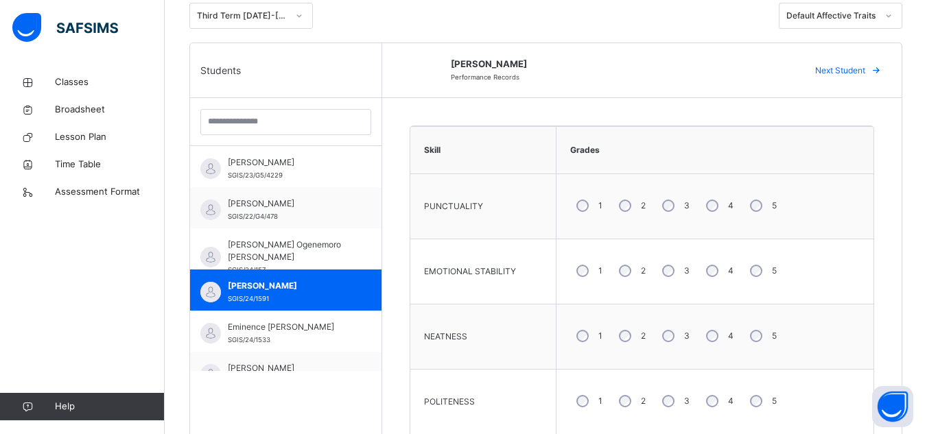
click at [858, 69] on span "Next Student" at bounding box center [840, 70] width 50 height 12
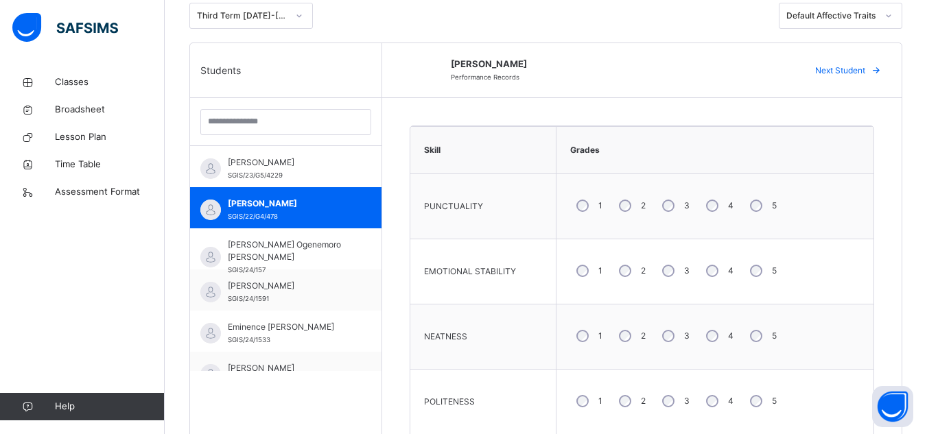
click at [858, 69] on span "Next Student" at bounding box center [840, 70] width 50 height 12
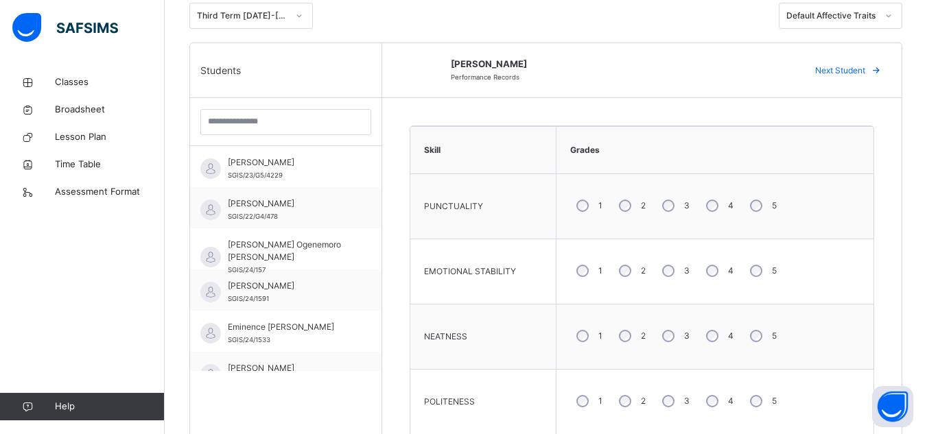
click at [858, 69] on span "Next Student" at bounding box center [840, 70] width 50 height 12
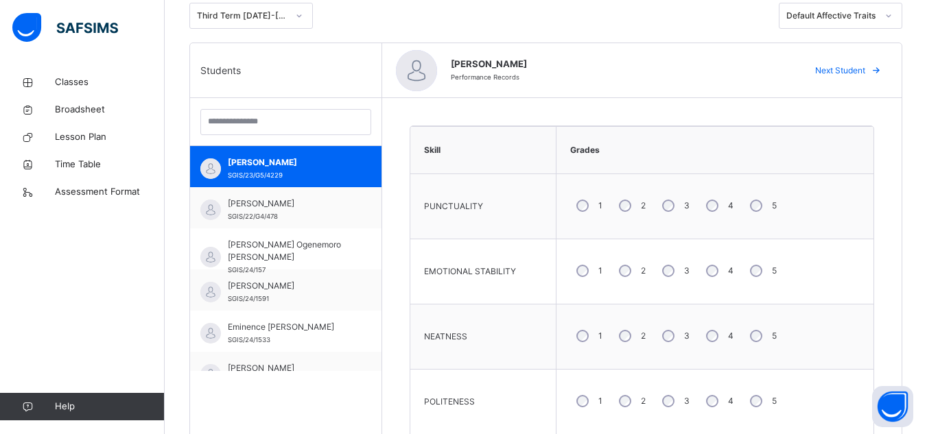
click at [858, 69] on span "Next Student" at bounding box center [840, 70] width 50 height 12
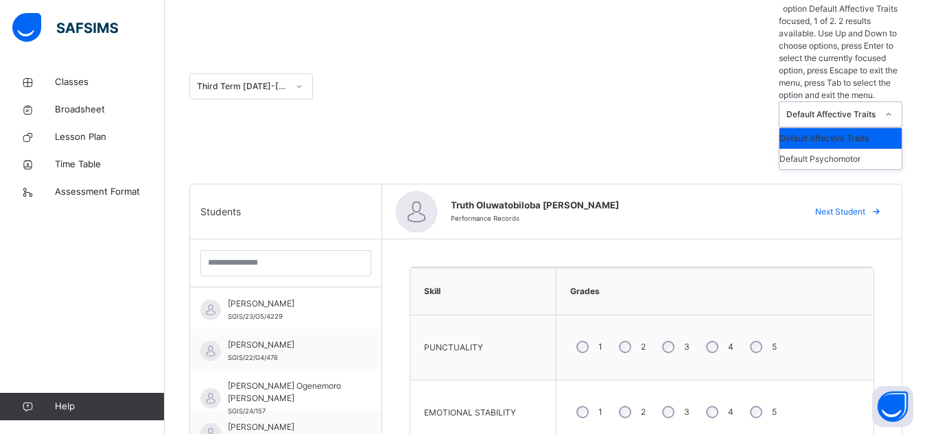
click at [892, 108] on icon at bounding box center [888, 115] width 8 height 14
click at [862, 149] on div "Default Psychomotor" at bounding box center [840, 159] width 122 height 21
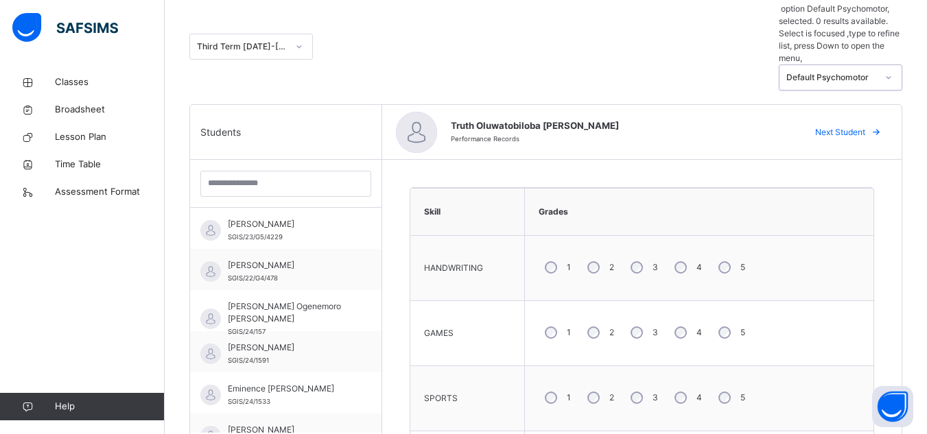
click at [865, 126] on span "Next Student" at bounding box center [840, 132] width 50 height 12
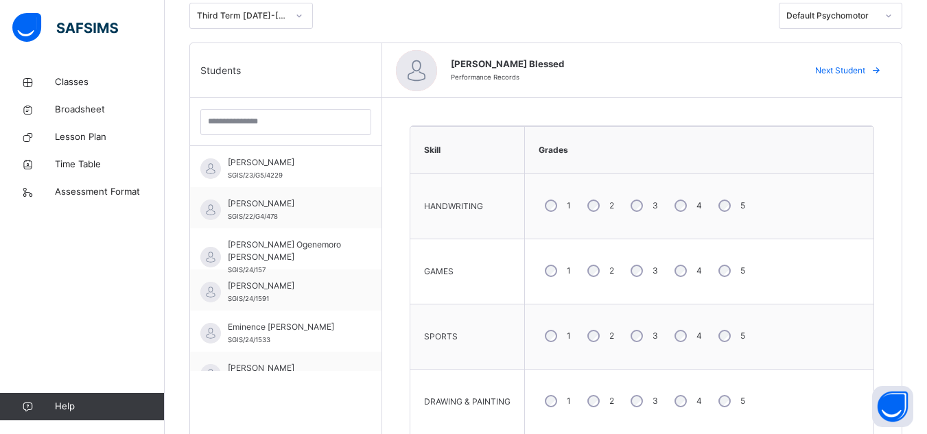
click at [865, 71] on span "Next Student" at bounding box center [840, 70] width 50 height 12
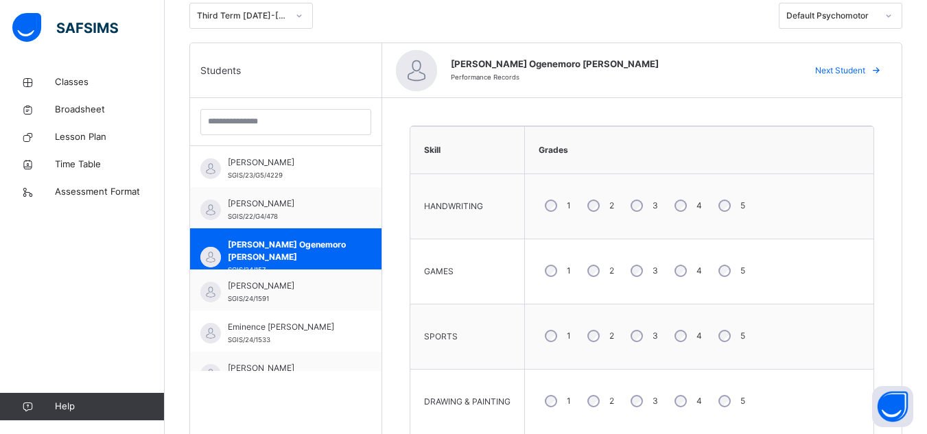
click at [865, 71] on span "Next Student" at bounding box center [840, 70] width 50 height 12
